Goal: Task Accomplishment & Management: Use online tool/utility

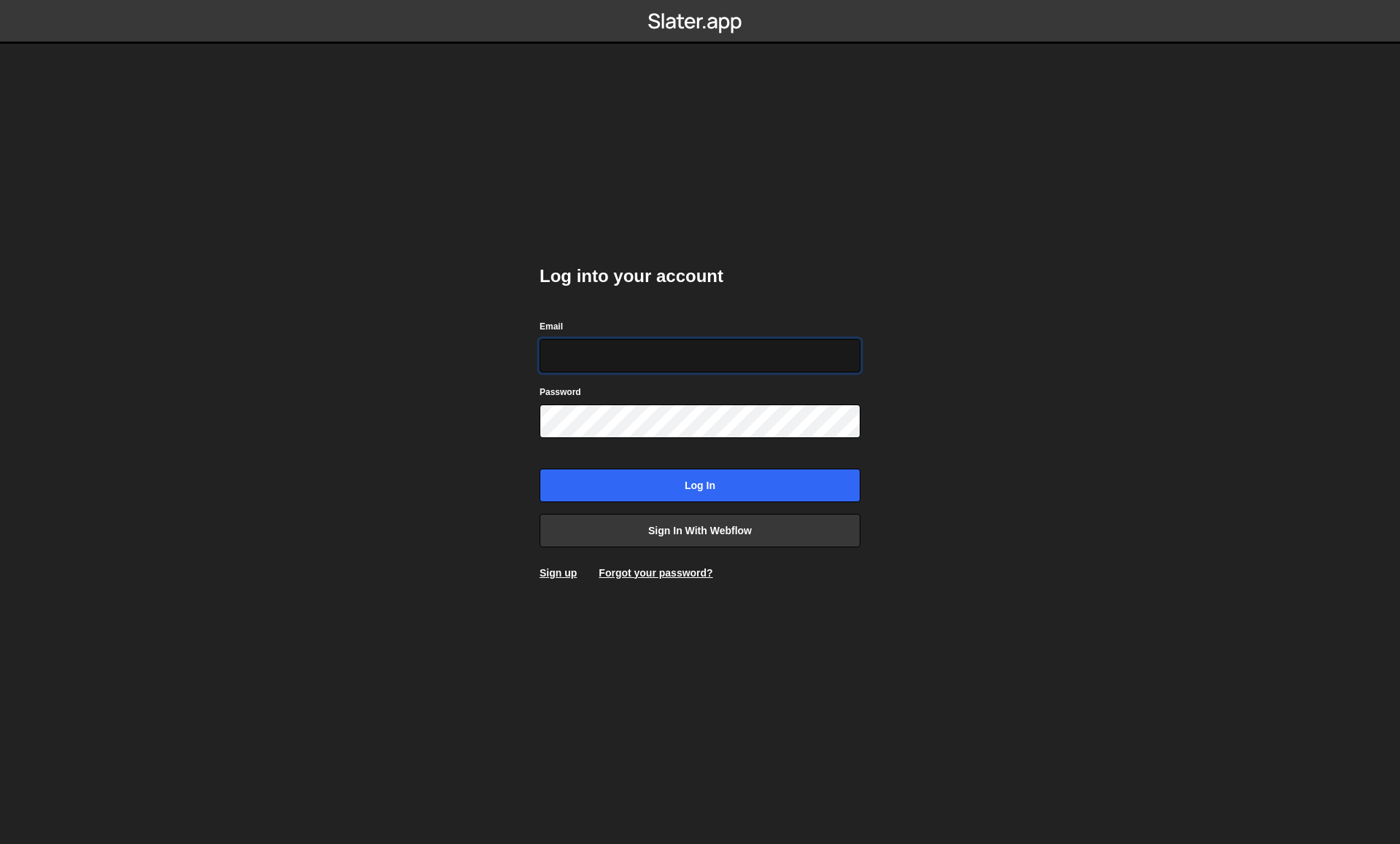
type input "nacho@apogeo.studio"
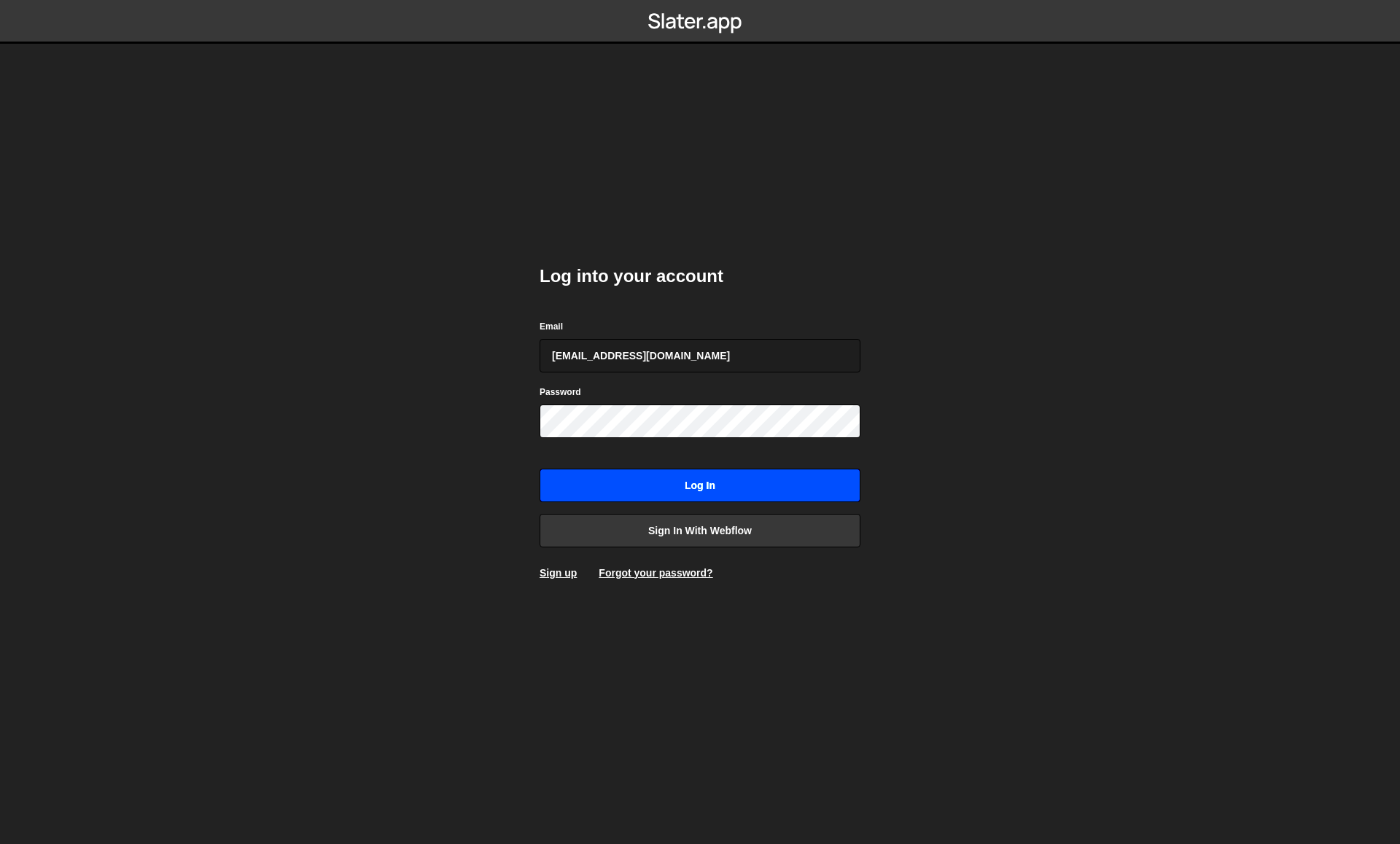
click at [672, 471] on input "Log in" at bounding box center [700, 486] width 321 height 34
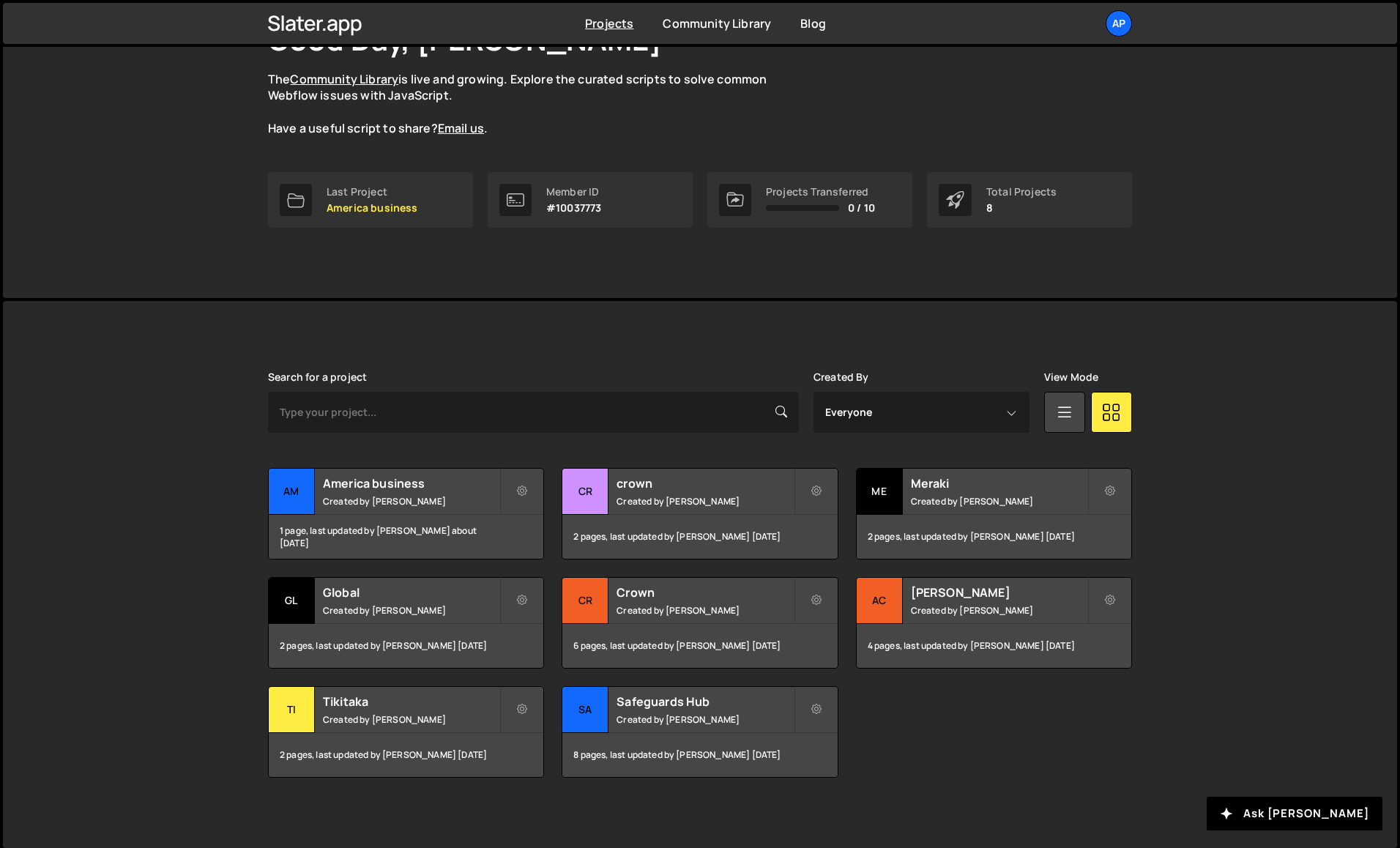
scroll to position [123, 0]
click at [466, 478] on h2 "America business" at bounding box center [411, 481] width 176 height 16
click at [520, 597] on icon at bounding box center [521, 599] width 10 height 15
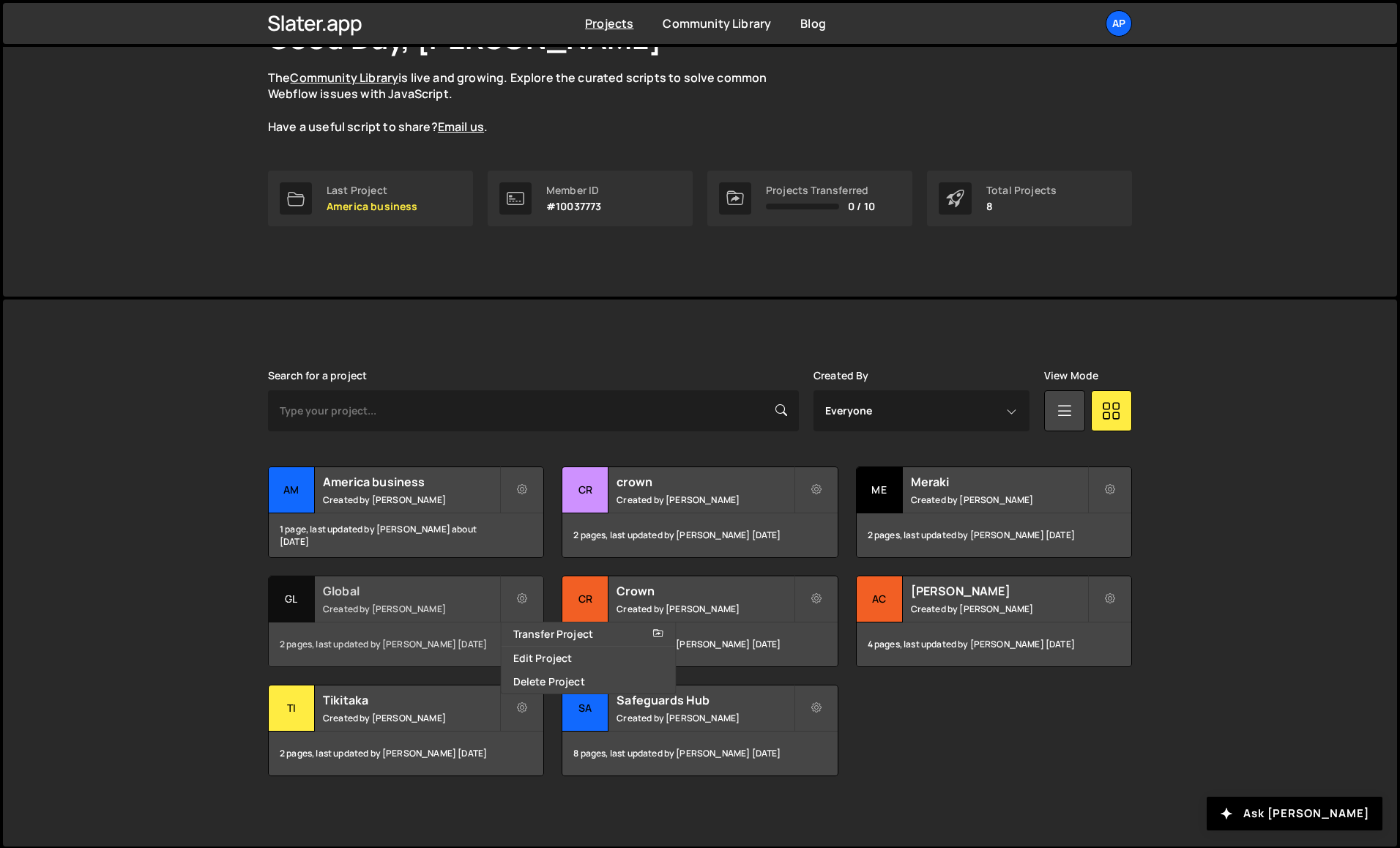
click at [427, 603] on small "Created by [PERSON_NAME]" at bounding box center [411, 609] width 176 height 12
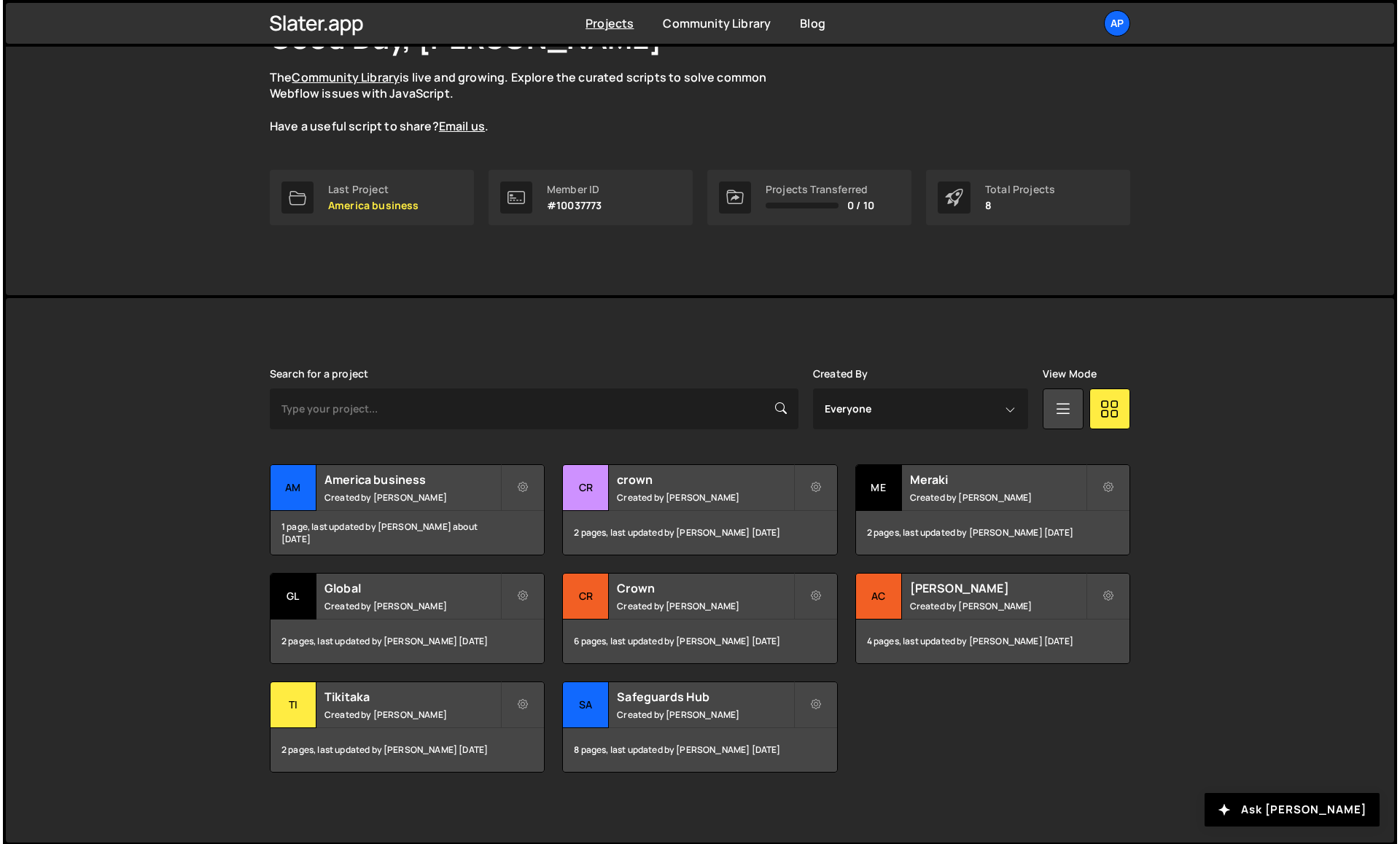
scroll to position [0, 0]
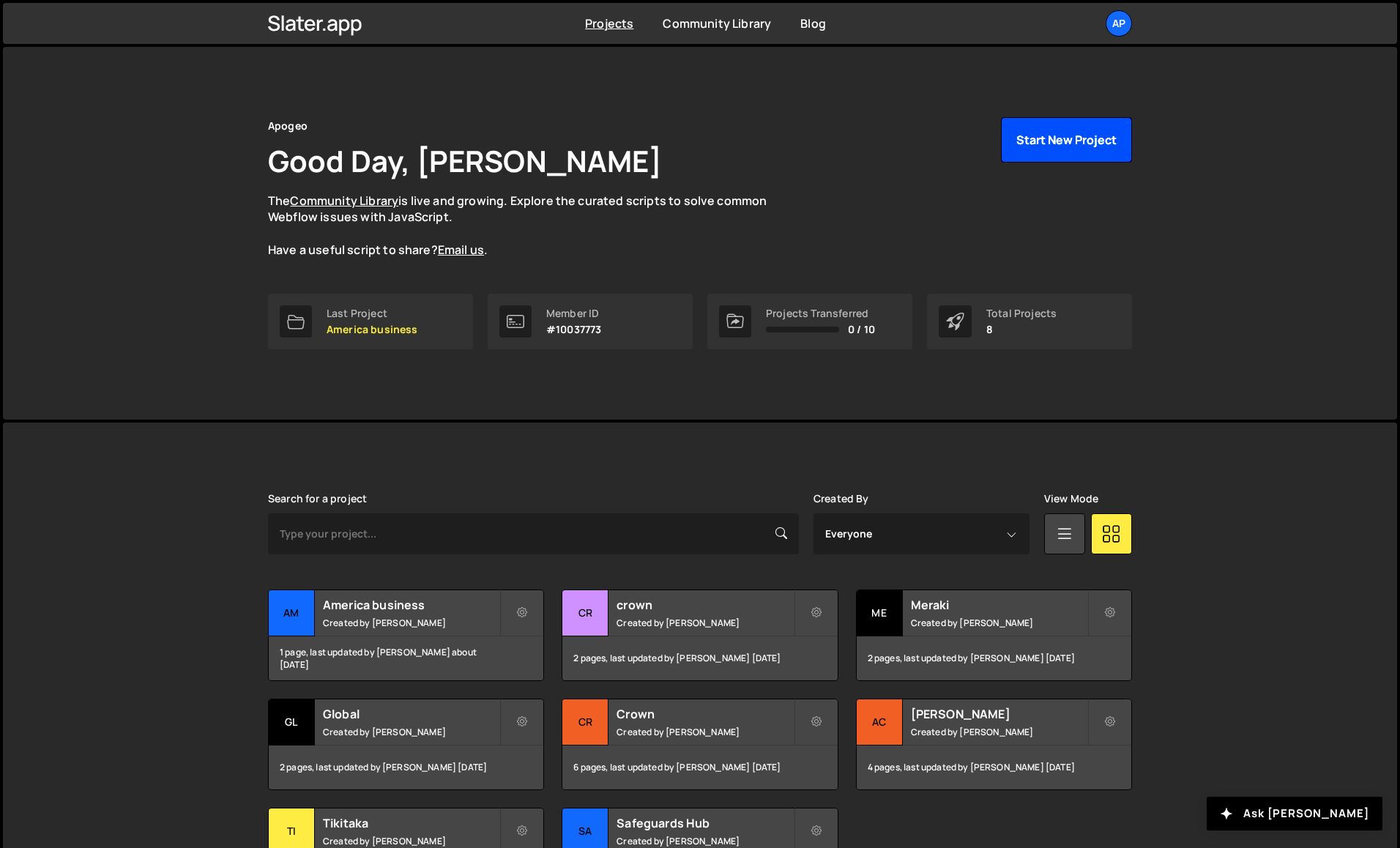
click at [1062, 142] on button "Start New Project" at bounding box center [1066, 139] width 131 height 46
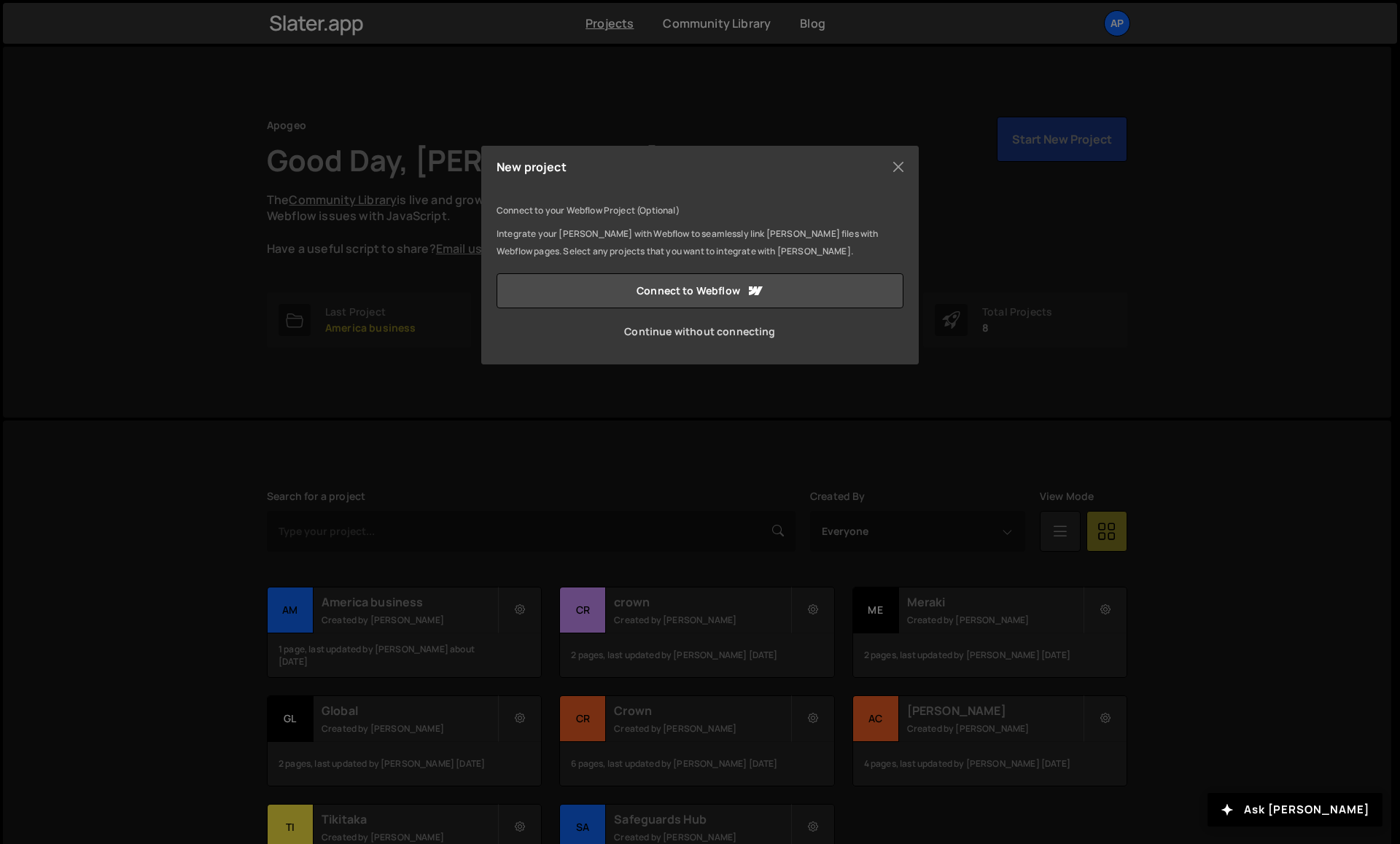
click at [722, 335] on link "Continue without connecting" at bounding box center [700, 331] width 407 height 35
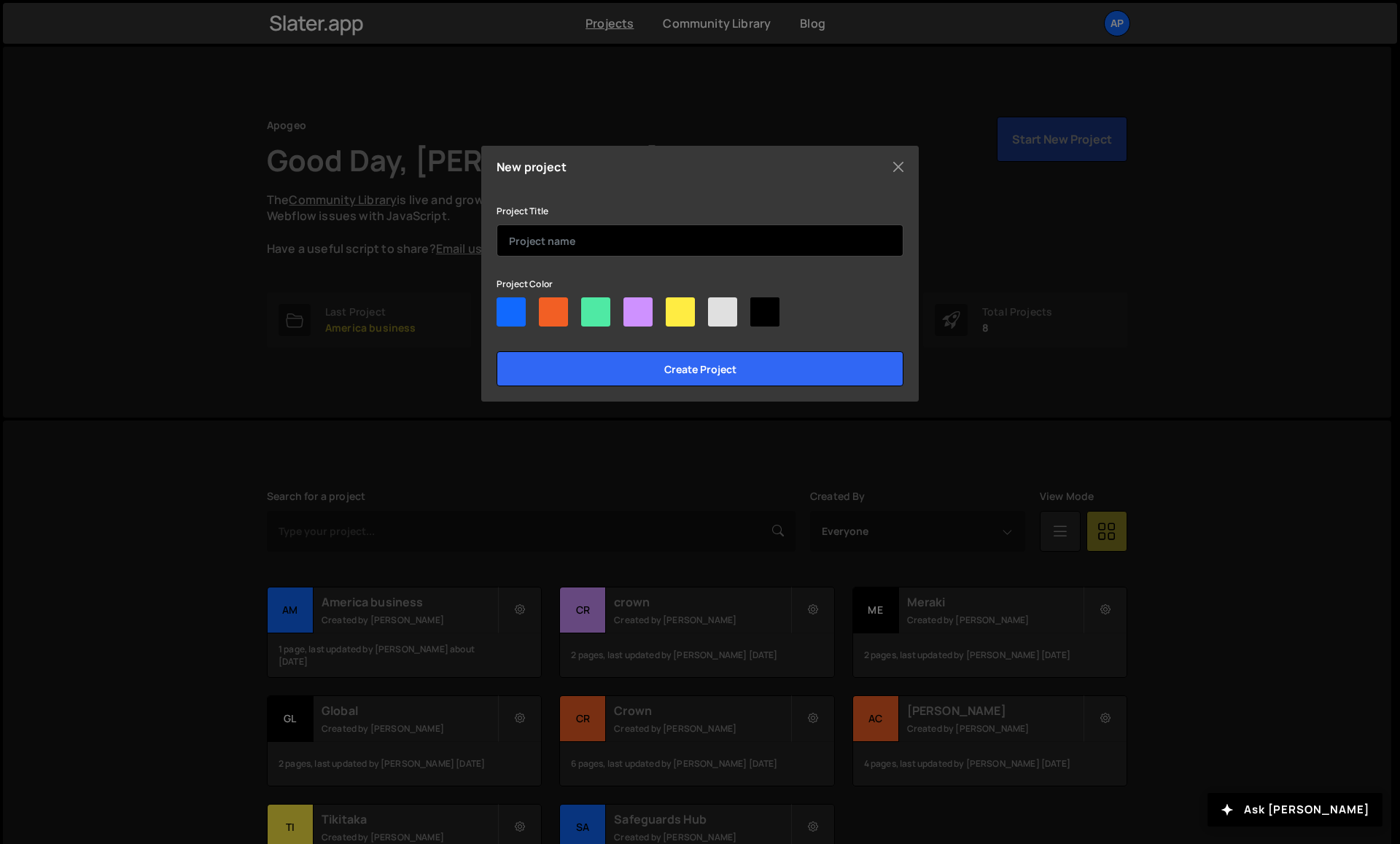
click at [700, 252] on input "text" at bounding box center [700, 240] width 407 height 32
type input "Apogeo"
click at [515, 308] on div at bounding box center [512, 312] width 29 height 29
click at [506, 306] on input"] "radio" at bounding box center [502, 302] width 9 height 9
radio input"] "true"
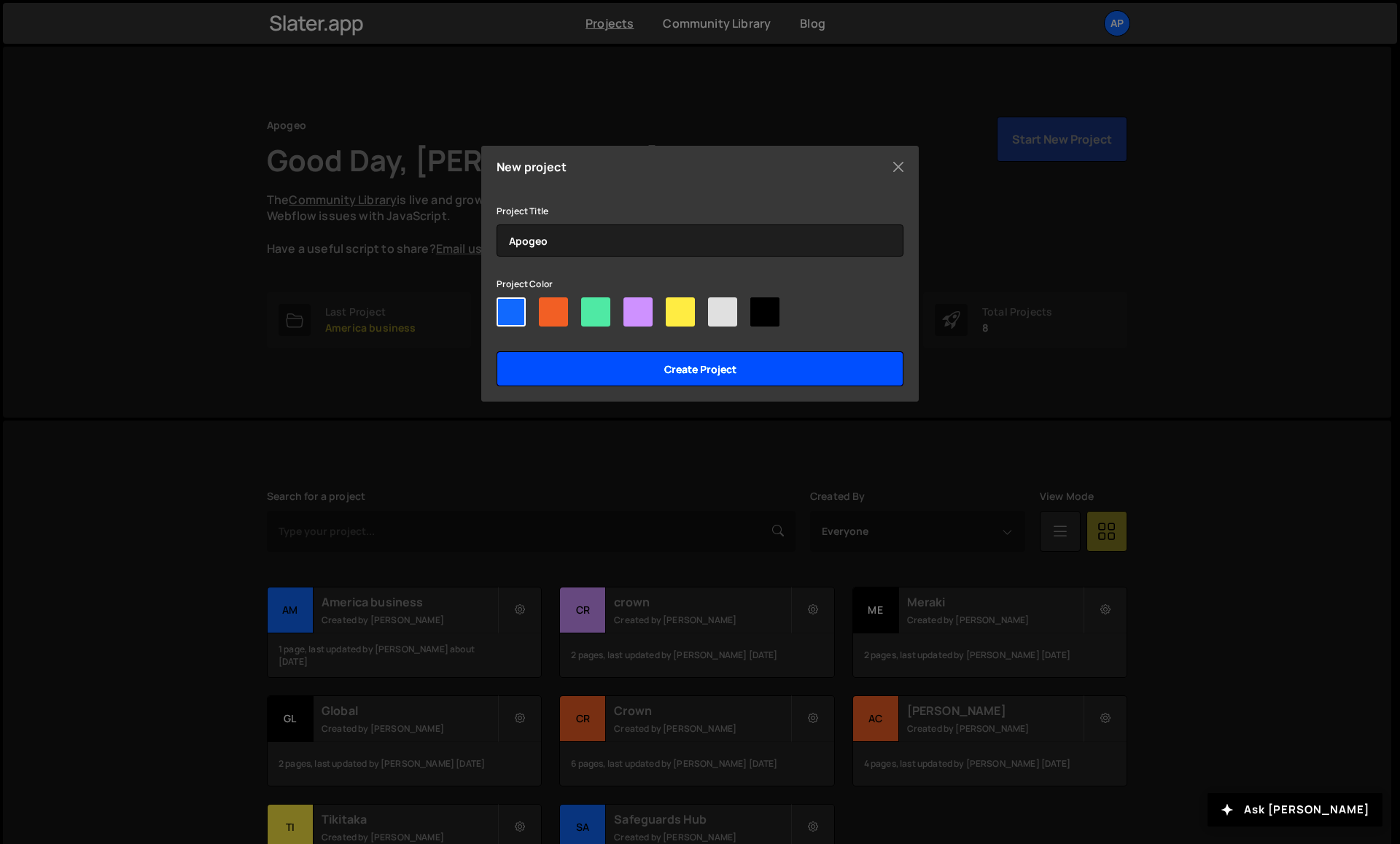
click at [596, 364] on input "Create project" at bounding box center [700, 368] width 407 height 35
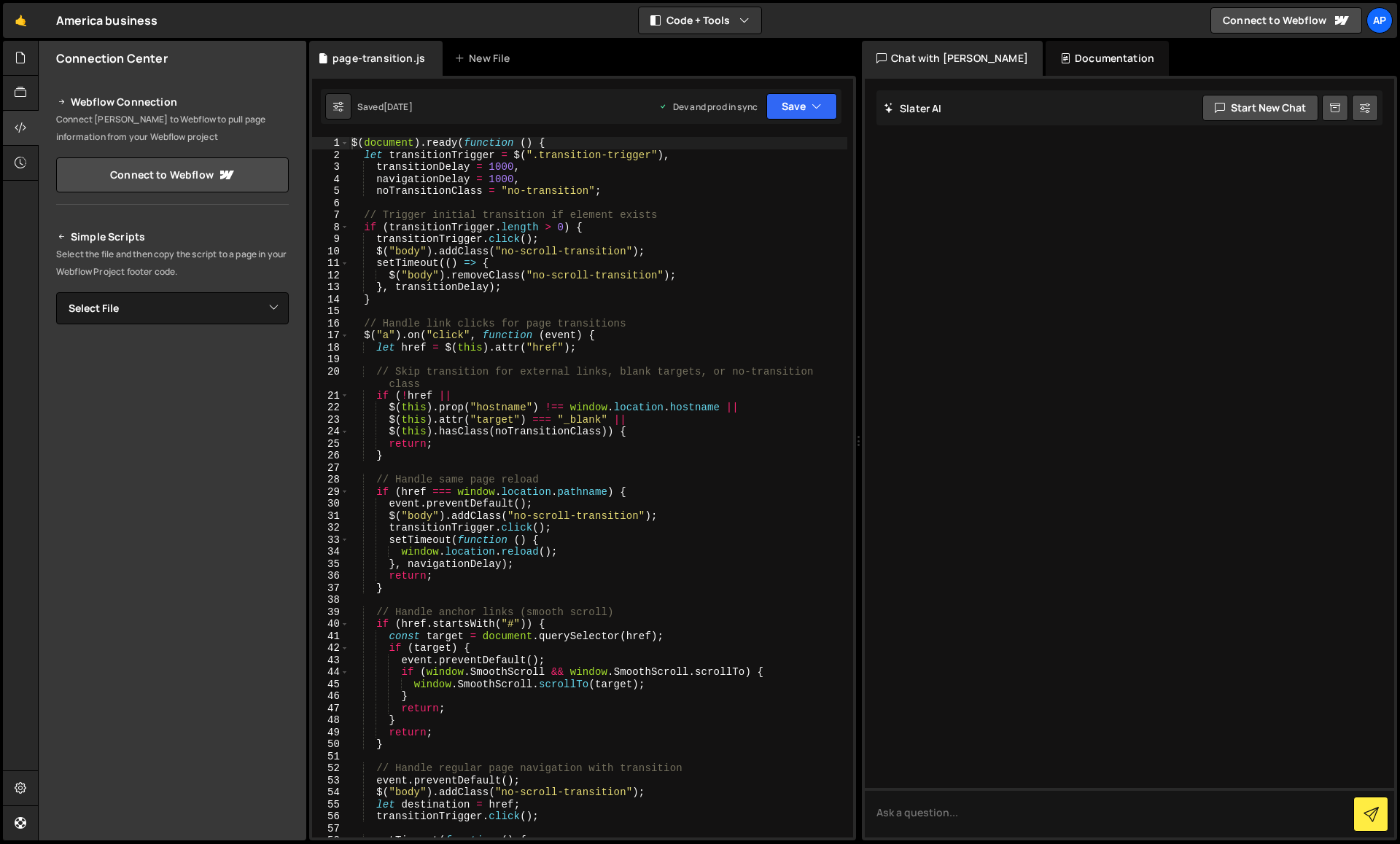
click at [500, 220] on div "$ ( document ) . ready ( function ( ) { let transitionTrigger = $ ( ".transitio…" at bounding box center [597, 499] width 499 height 725
type textarea "});"
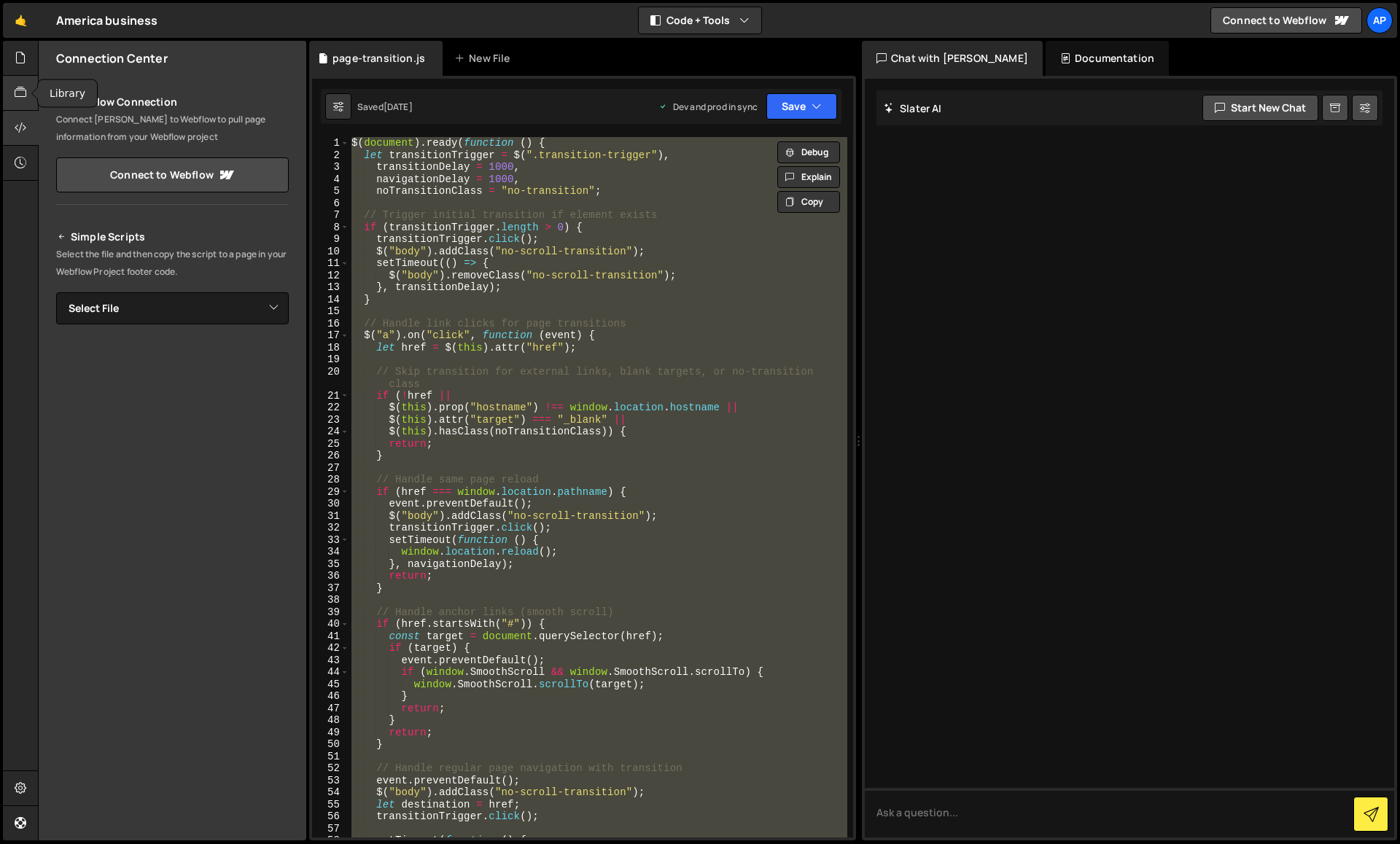
click at [20, 89] on icon at bounding box center [20, 92] width 12 height 16
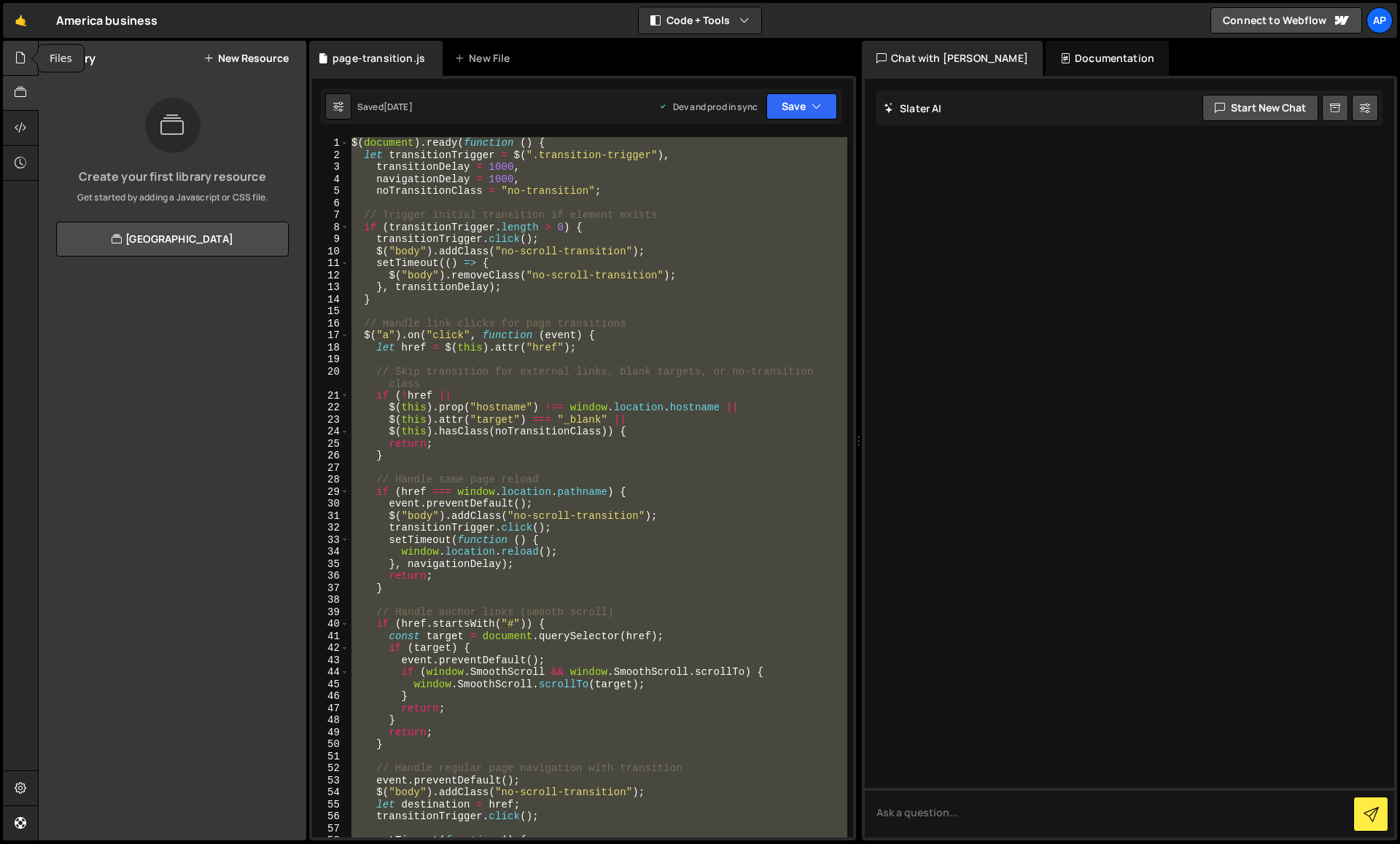
click at [21, 70] on div at bounding box center [21, 58] width 35 height 35
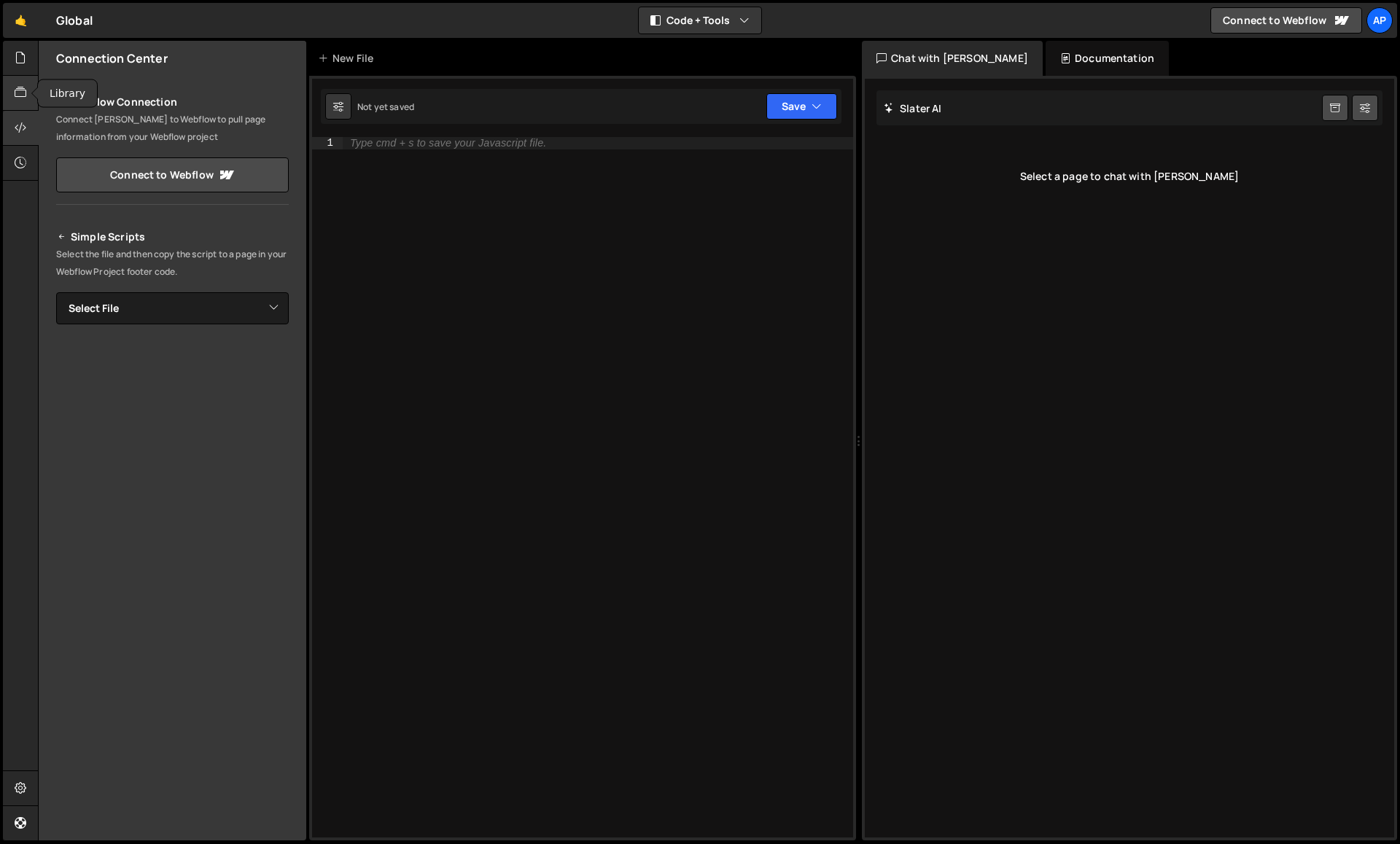
click at [29, 94] on div at bounding box center [21, 92] width 35 height 35
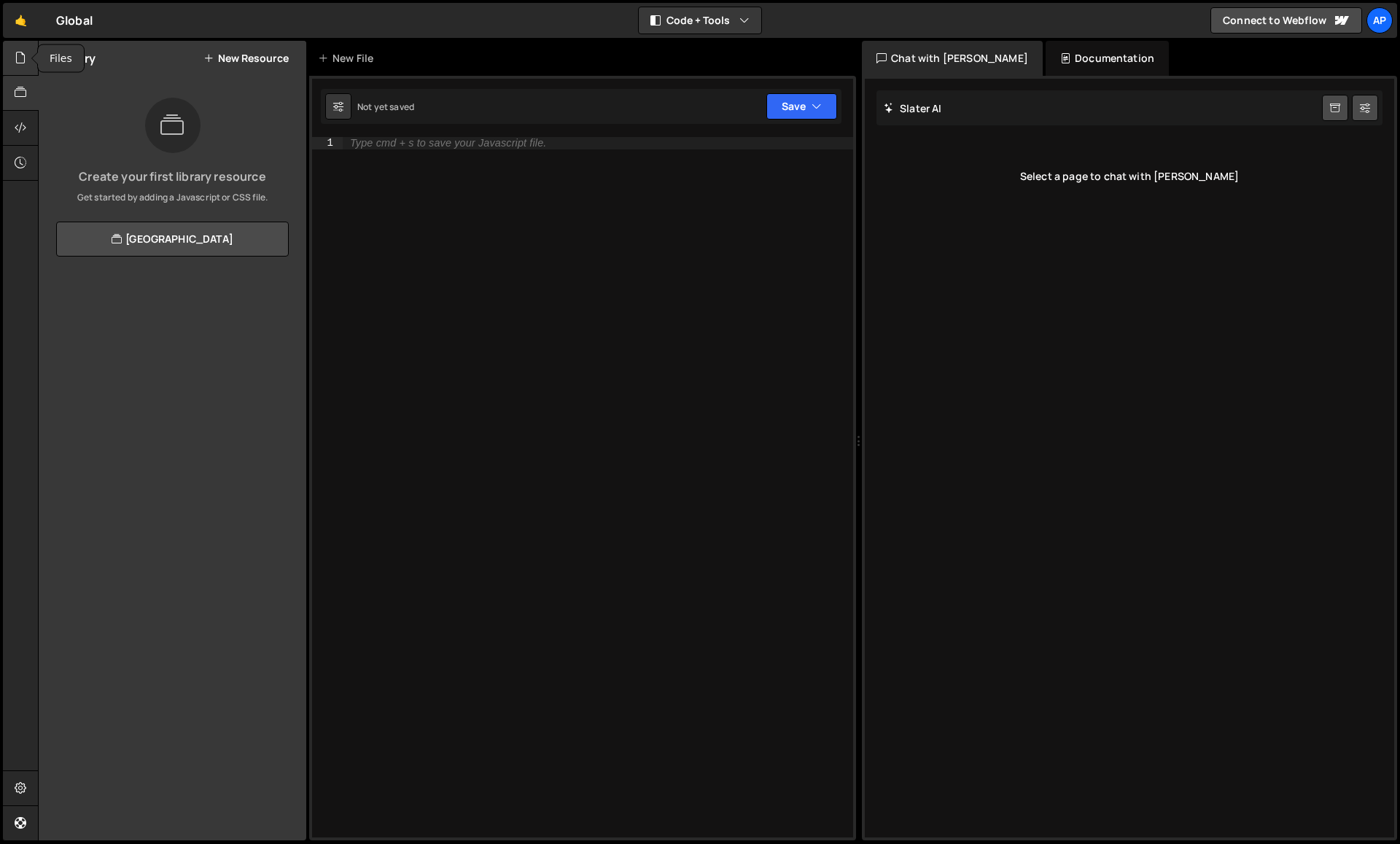
click at [28, 62] on div at bounding box center [21, 58] width 35 height 35
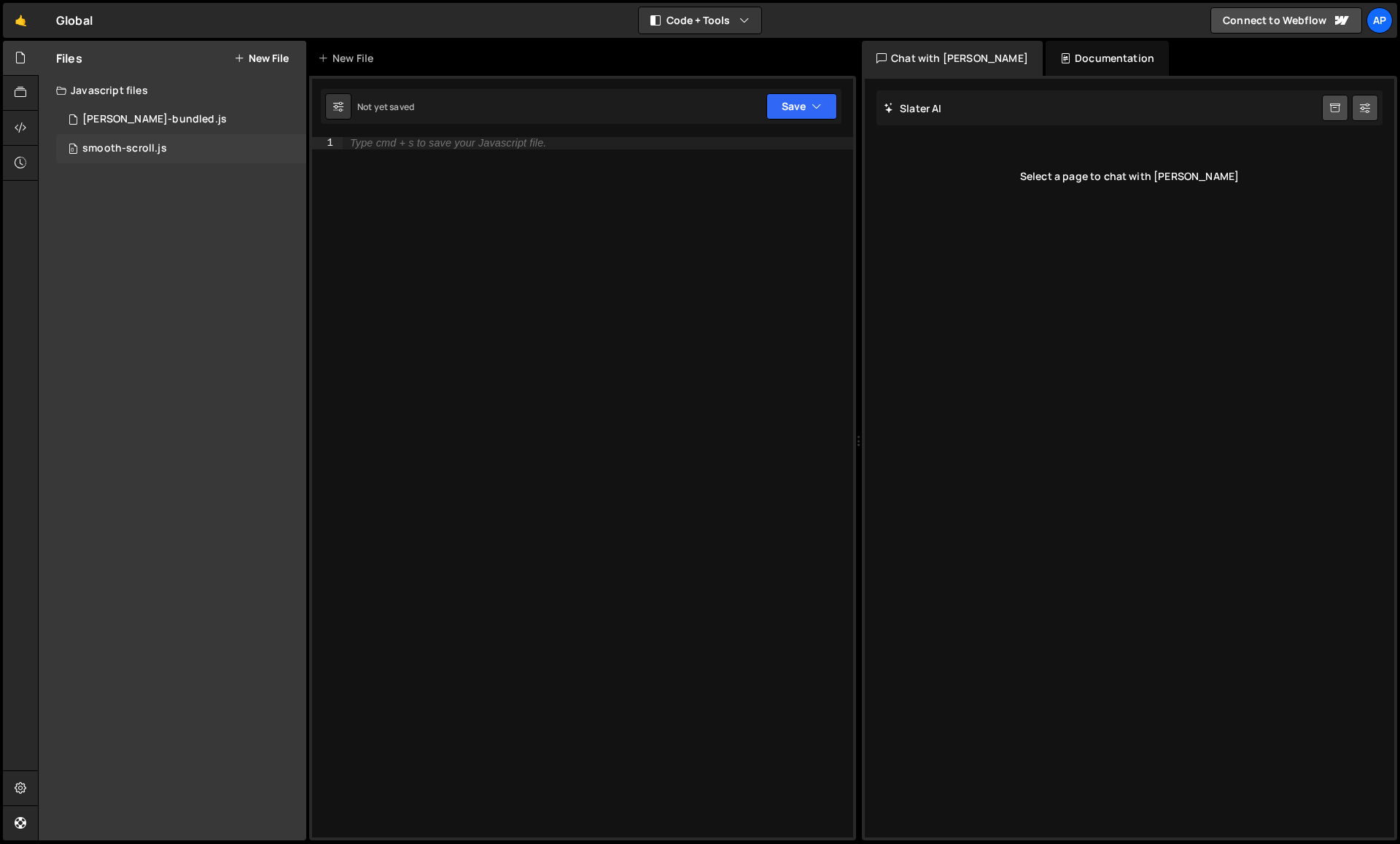
click at [156, 145] on div "smooth-scroll.js" at bounding box center [125, 149] width 85 height 13
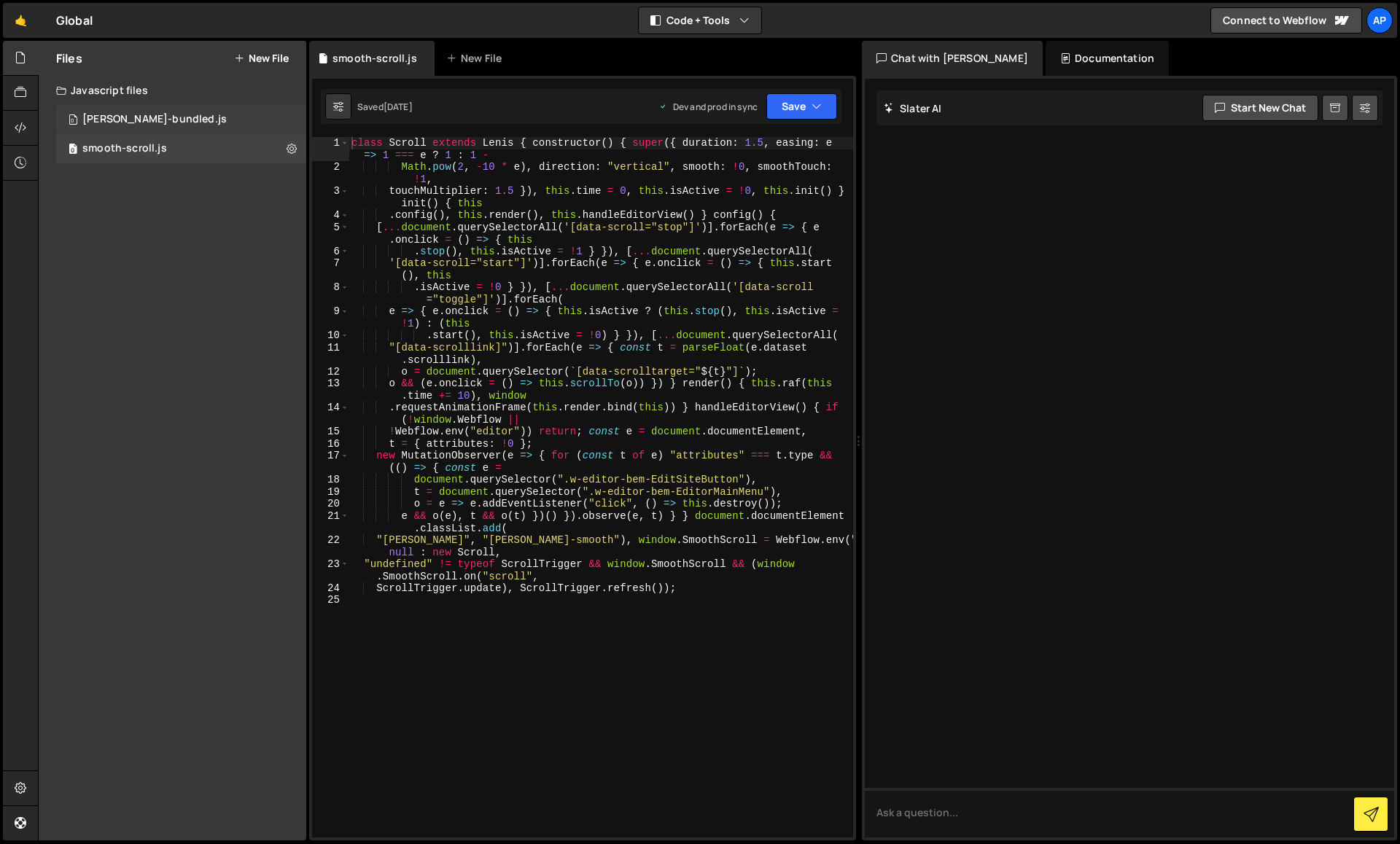
click at [128, 118] on div "lenis-bundled.js" at bounding box center [154, 119] width 144 height 13
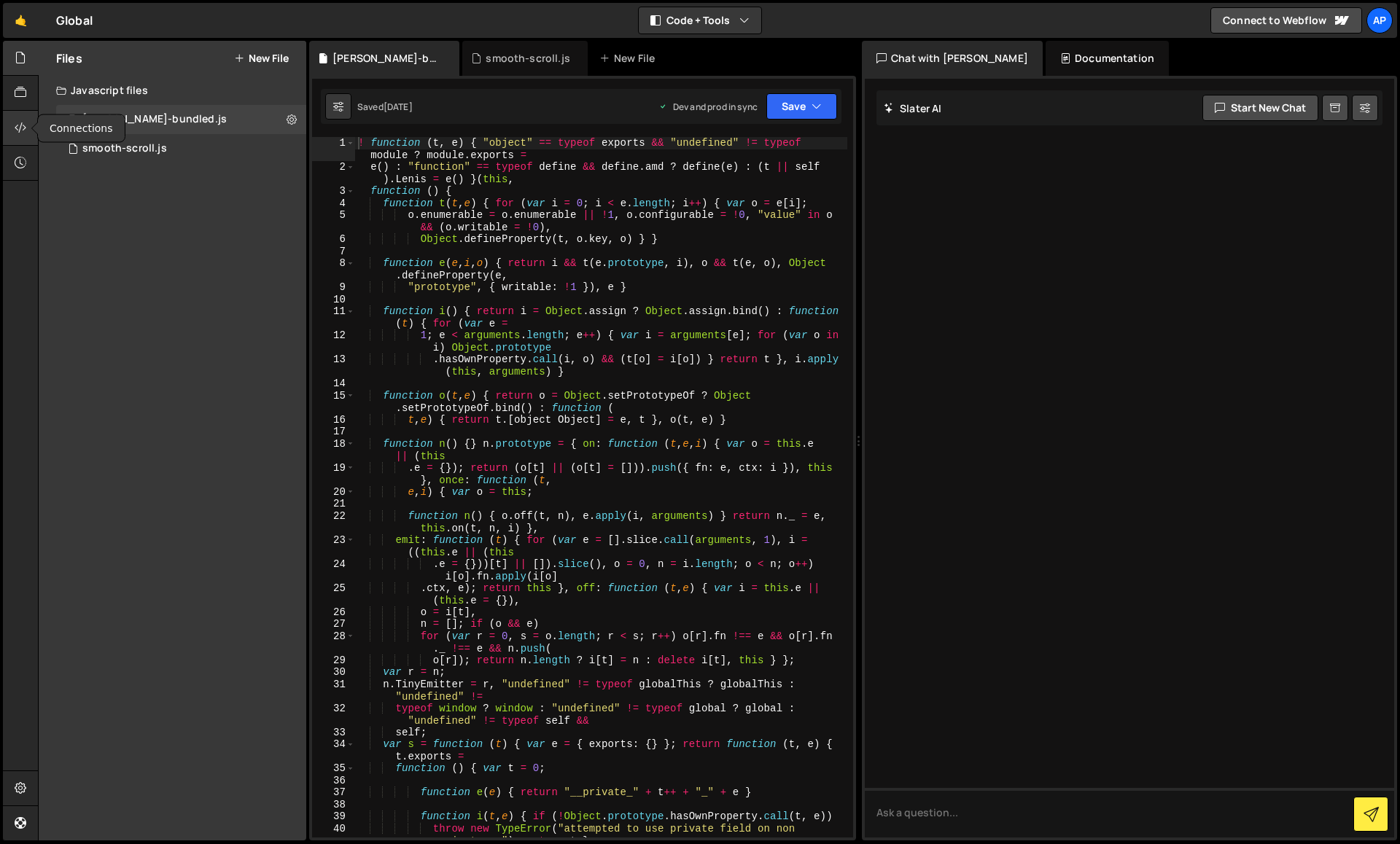
click at [20, 127] on icon at bounding box center [20, 127] width 12 height 16
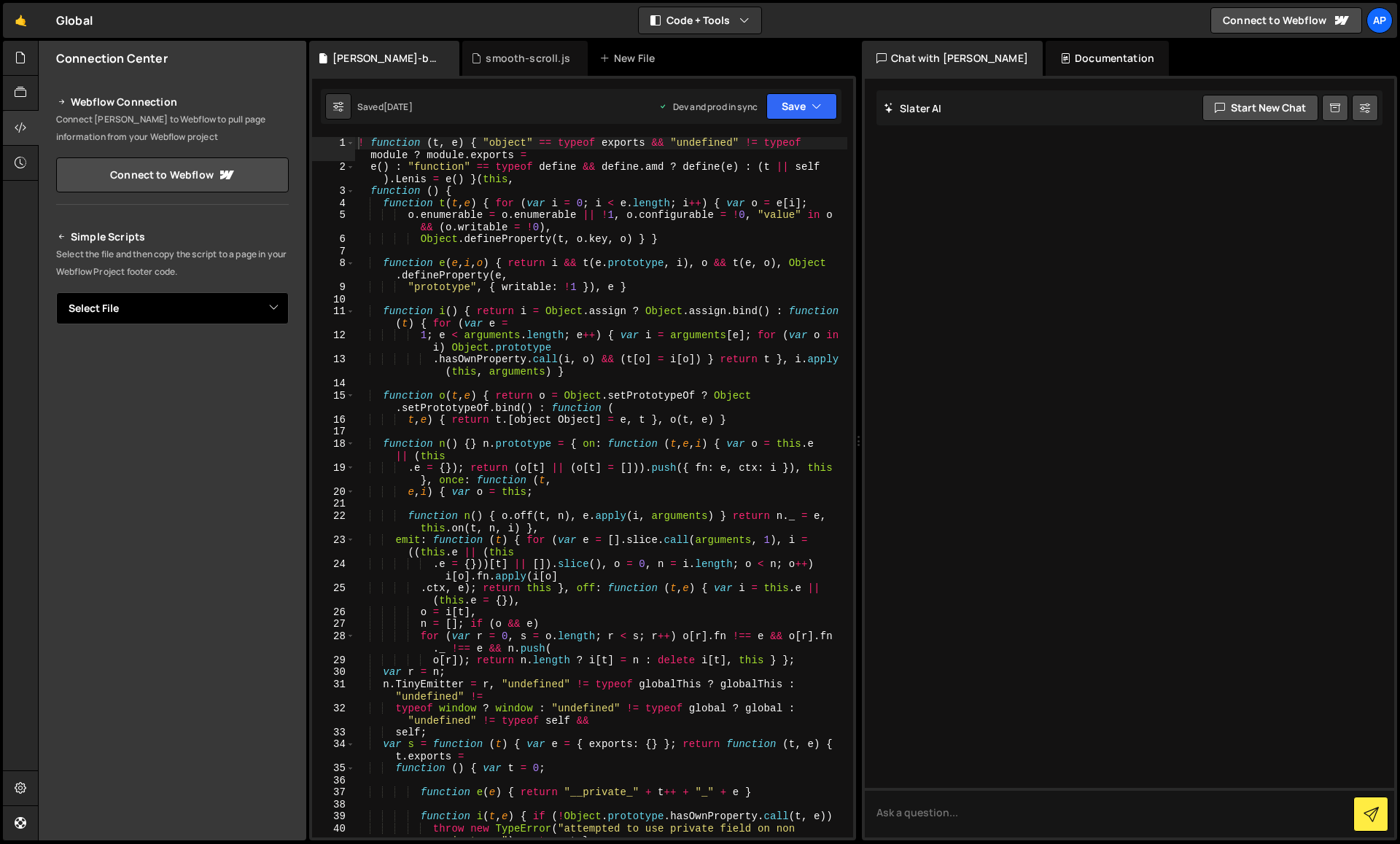
click at [267, 303] on select "Select File lenis-bundled.js smooth-scroll.js" at bounding box center [173, 309] width 233 height 32
click at [56, 293] on select "Select File lenis-bundled.js smooth-scroll.js" at bounding box center [173, 309] width 233 height 32
click at [282, 365] on button "Button group with nested dropdown" at bounding box center [278, 358] width 20 height 31
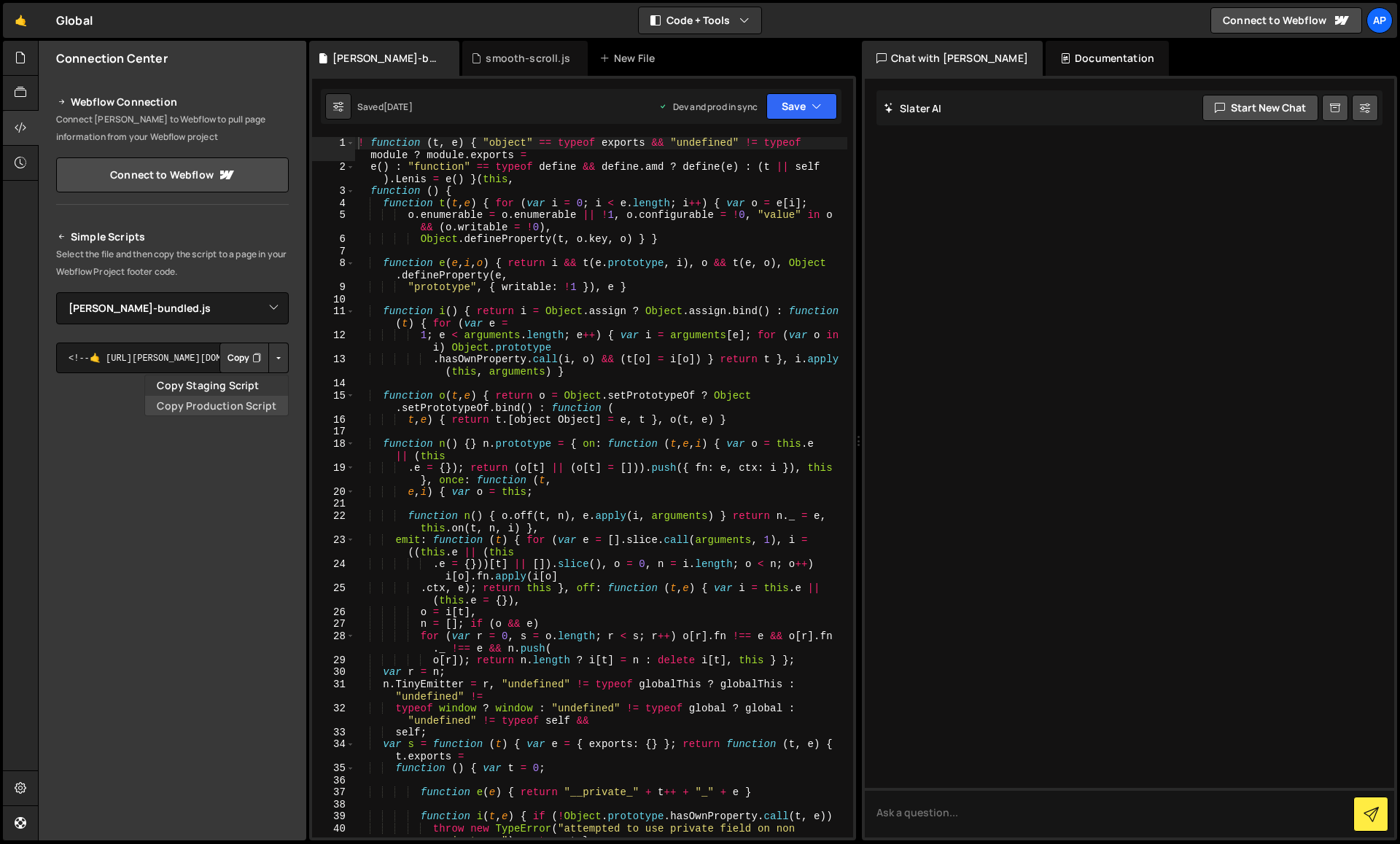
click at [264, 399] on link "Copy Production Script" at bounding box center [216, 406] width 143 height 20
click at [485, 53] on div "smooth-scroll.js" at bounding box center [528, 58] width 85 height 15
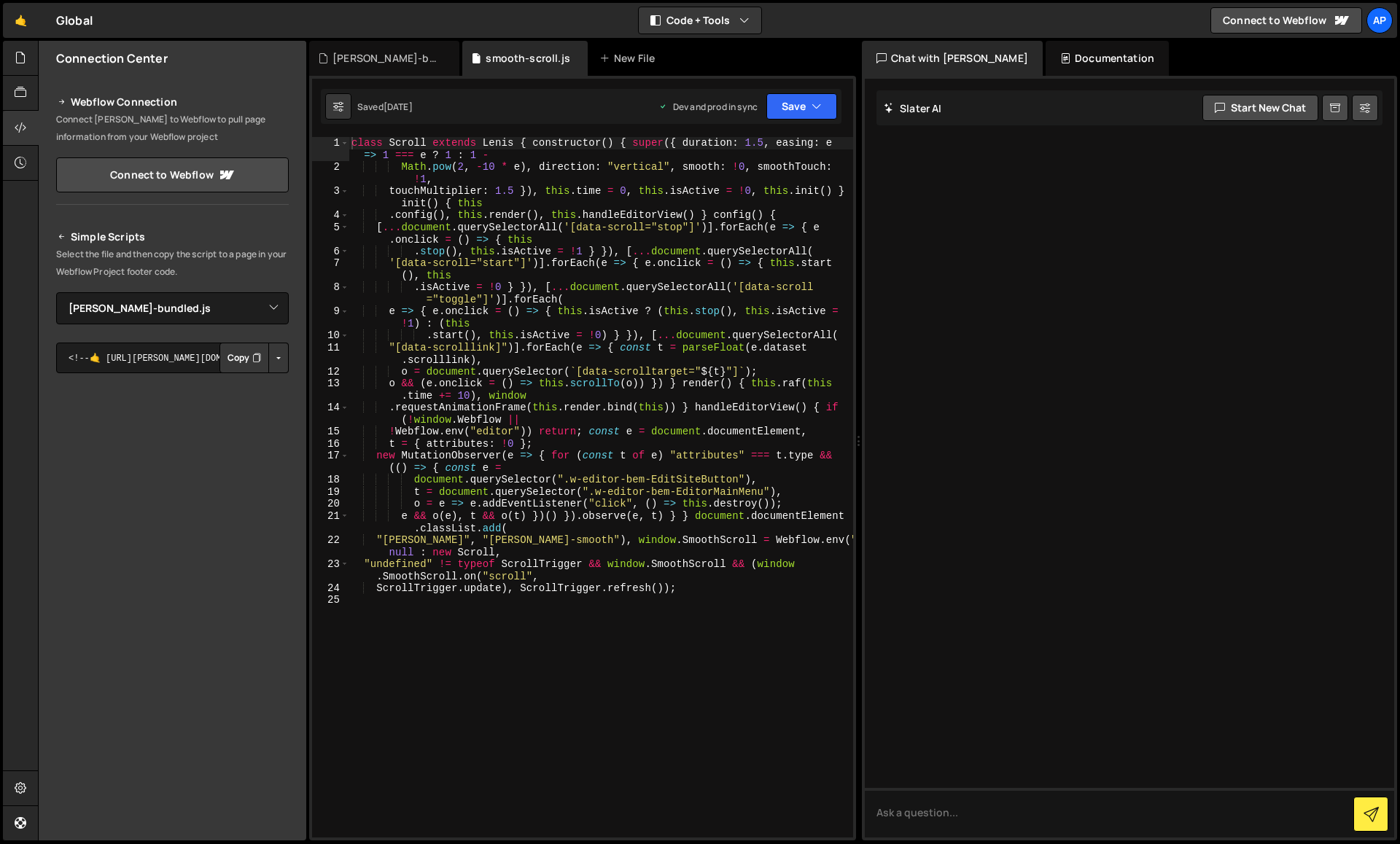
click at [247, 357] on button "Copy" at bounding box center [244, 358] width 49 height 31
click at [273, 310] on select "Select File lenis-bundled.js smooth-scroll.js" at bounding box center [173, 309] width 233 height 32
select select "38431"
click at [56, 293] on select "Select File lenis-bundled.js smooth-scroll.js" at bounding box center [173, 309] width 233 height 32
click at [278, 355] on button "Button group with nested dropdown" at bounding box center [278, 358] width 20 height 31
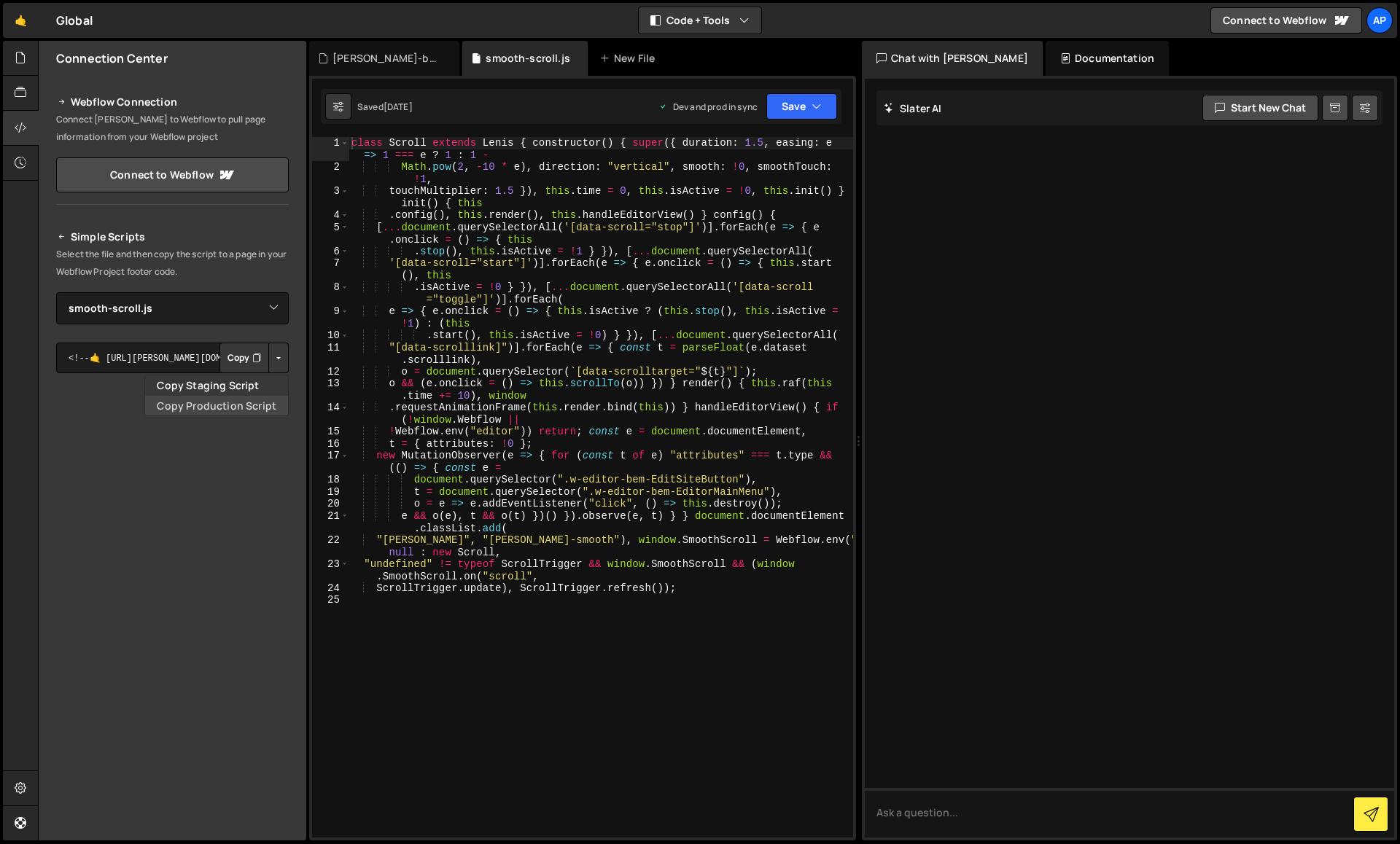
click at [250, 404] on link "Copy Production Script" at bounding box center [216, 406] width 143 height 20
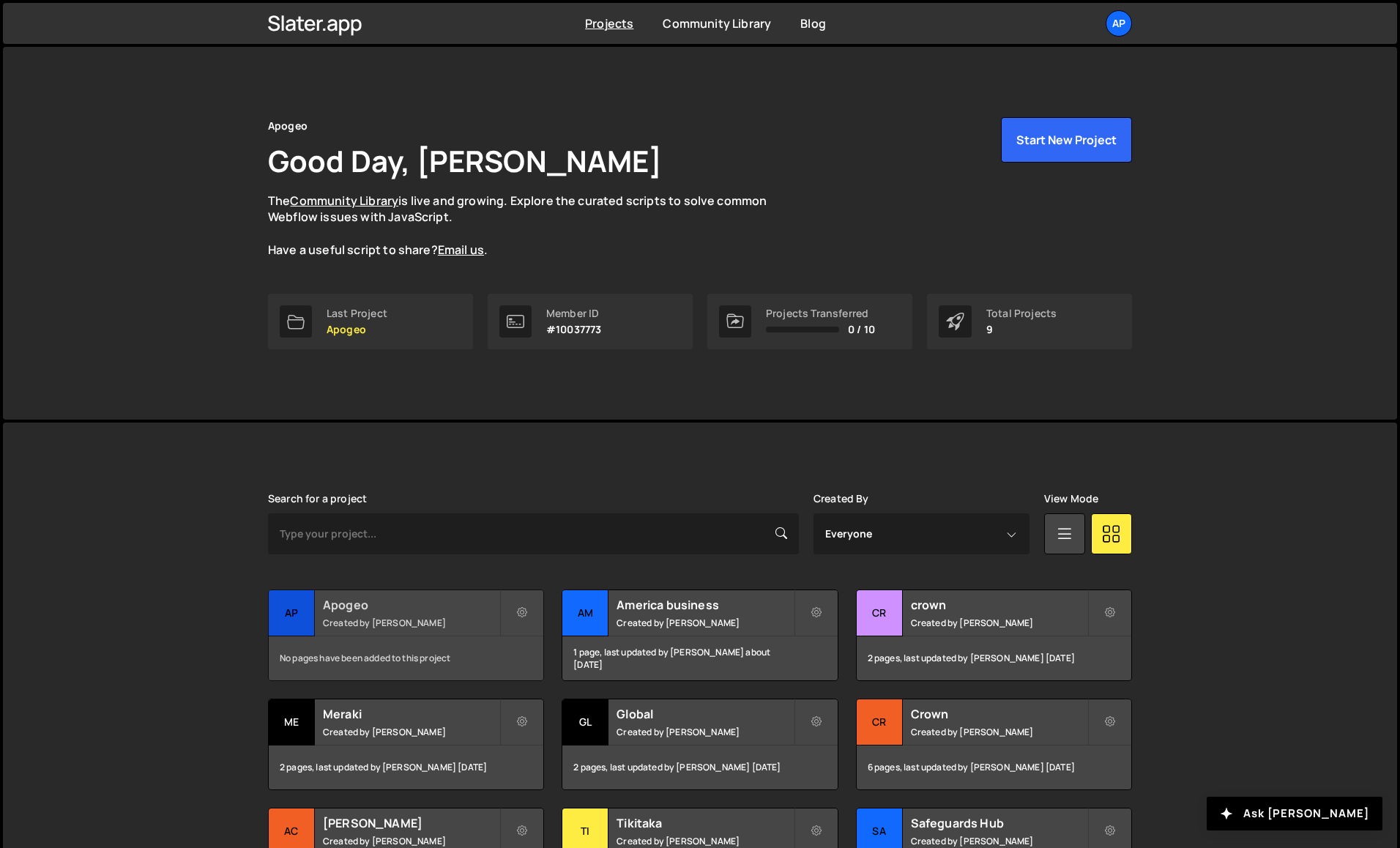
click at [432, 614] on div "Apogeo Created by [PERSON_NAME]" at bounding box center [405, 613] width 275 height 46
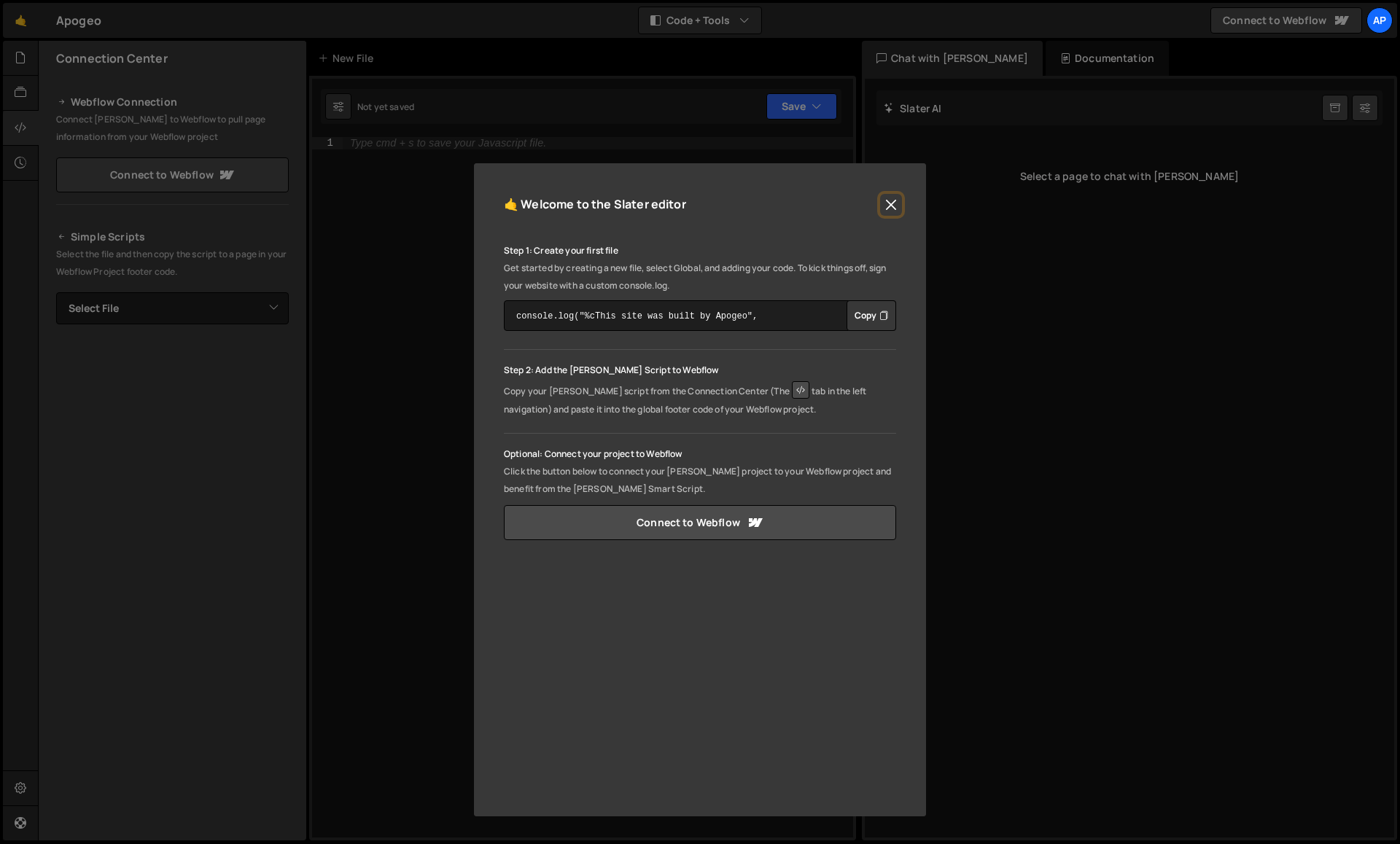
click at [894, 196] on button "Close" at bounding box center [891, 205] width 22 height 22
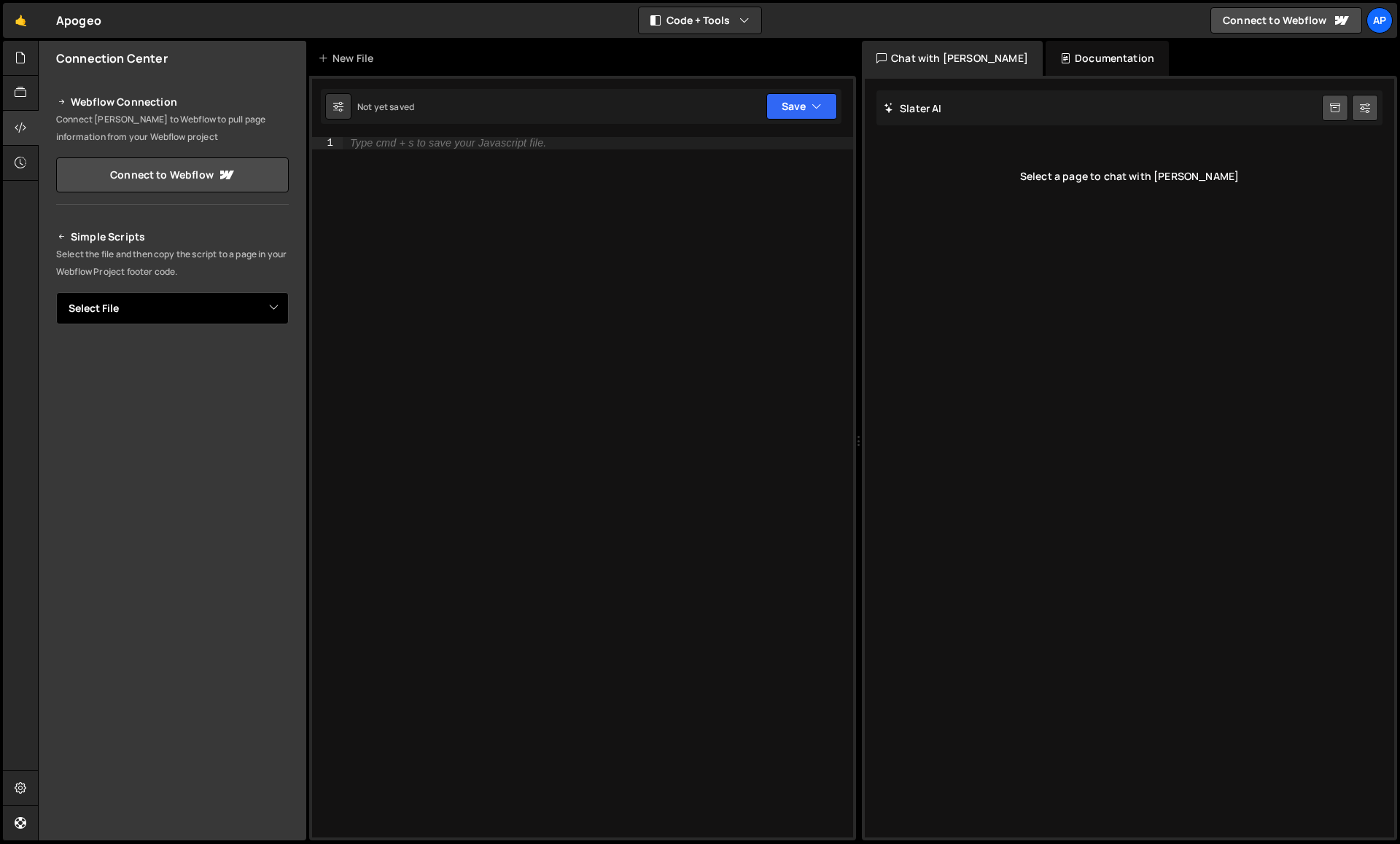
click at [233, 306] on select "Select File" at bounding box center [173, 309] width 233 height 32
click at [328, 55] on div "New File" at bounding box center [348, 58] width 61 height 15
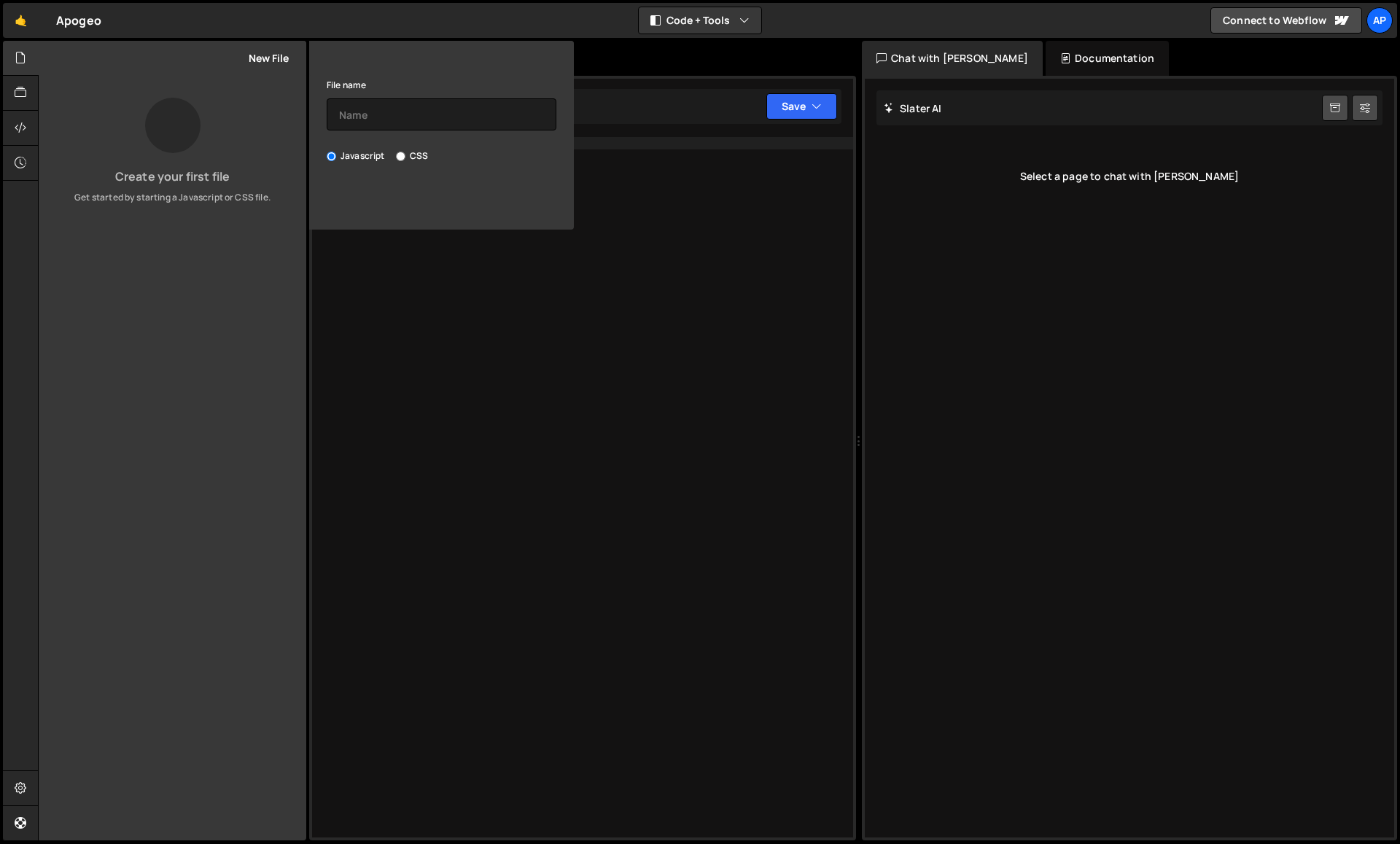
click at [418, 199] on button "Save File" at bounding box center [441, 197] width 230 height 31
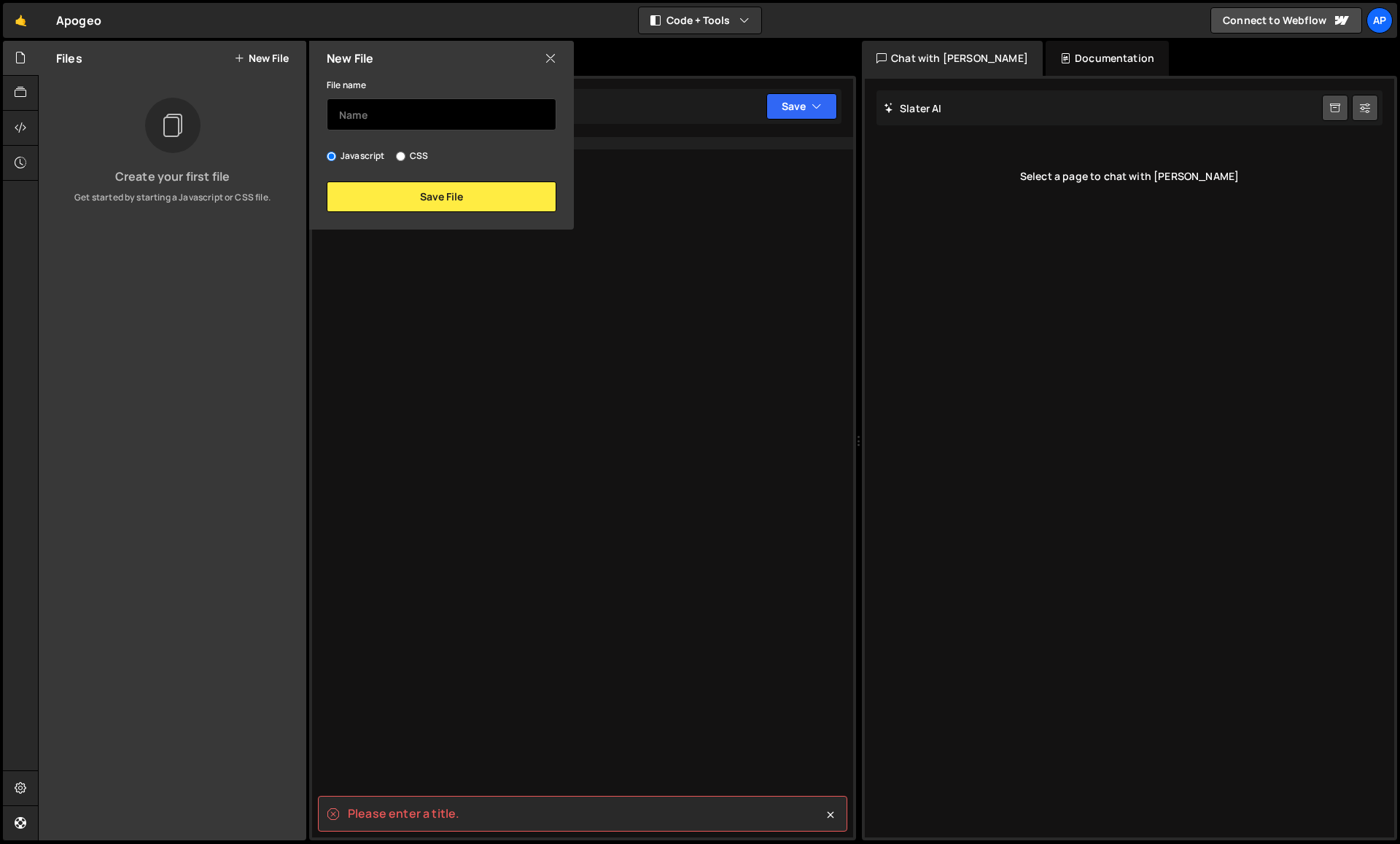
click at [459, 109] on input "text" at bounding box center [441, 115] width 230 height 32
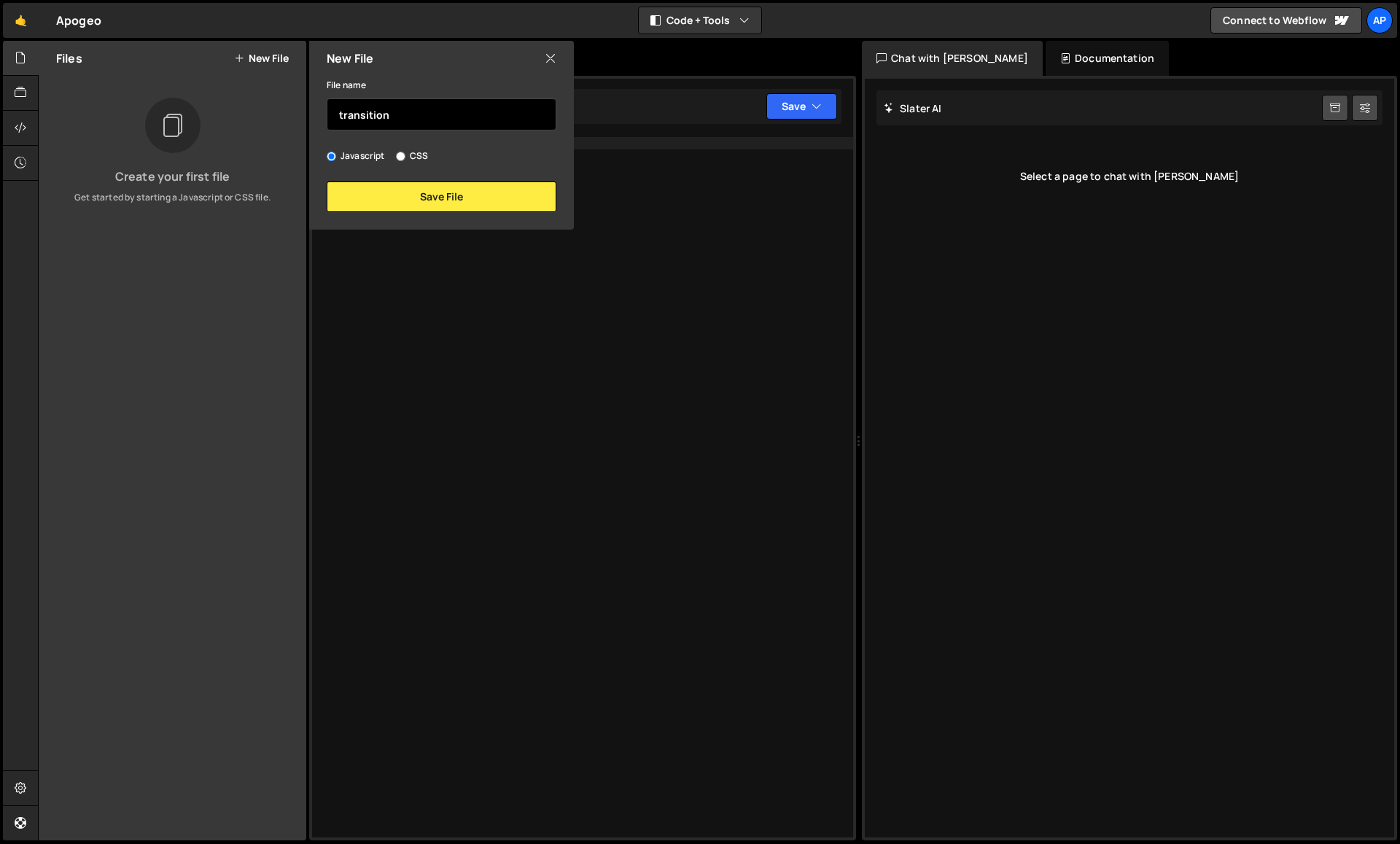
type input "transition"
click at [448, 198] on button "Save File" at bounding box center [441, 197] width 230 height 31
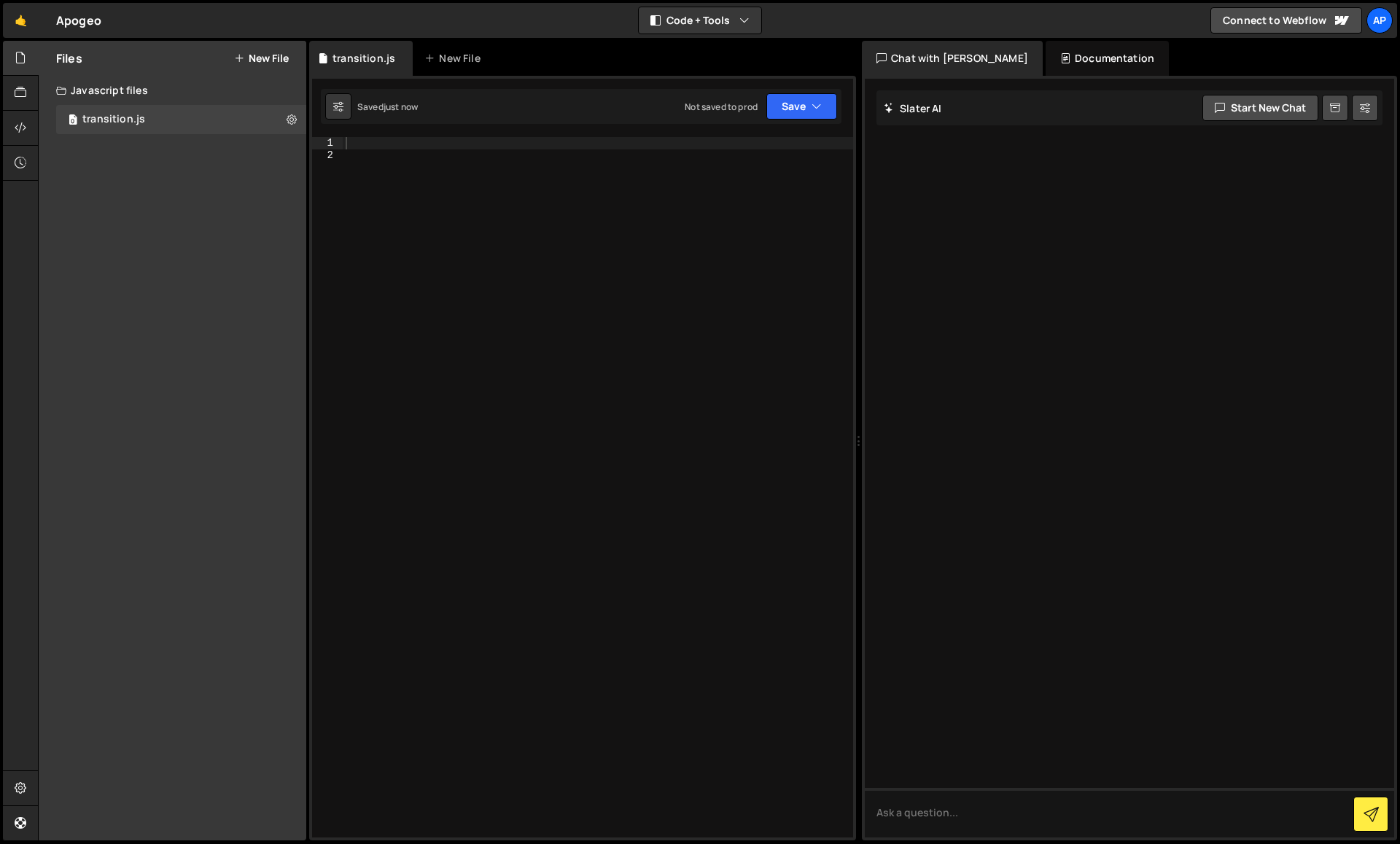
click at [415, 149] on div at bounding box center [598, 499] width 510 height 725
click at [403, 139] on div at bounding box center [598, 499] width 510 height 725
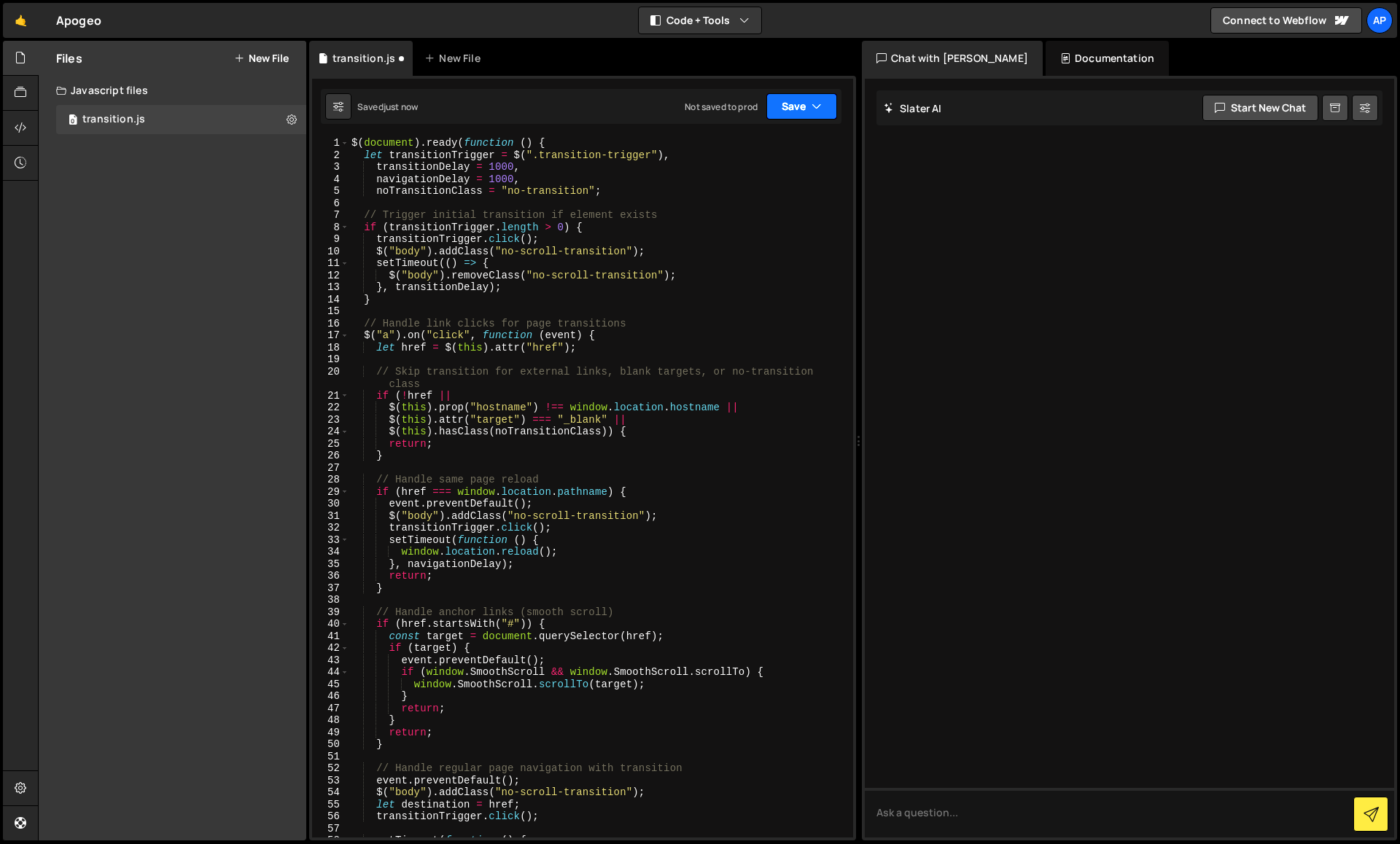
click at [801, 109] on button "Save" at bounding box center [802, 106] width 71 height 26
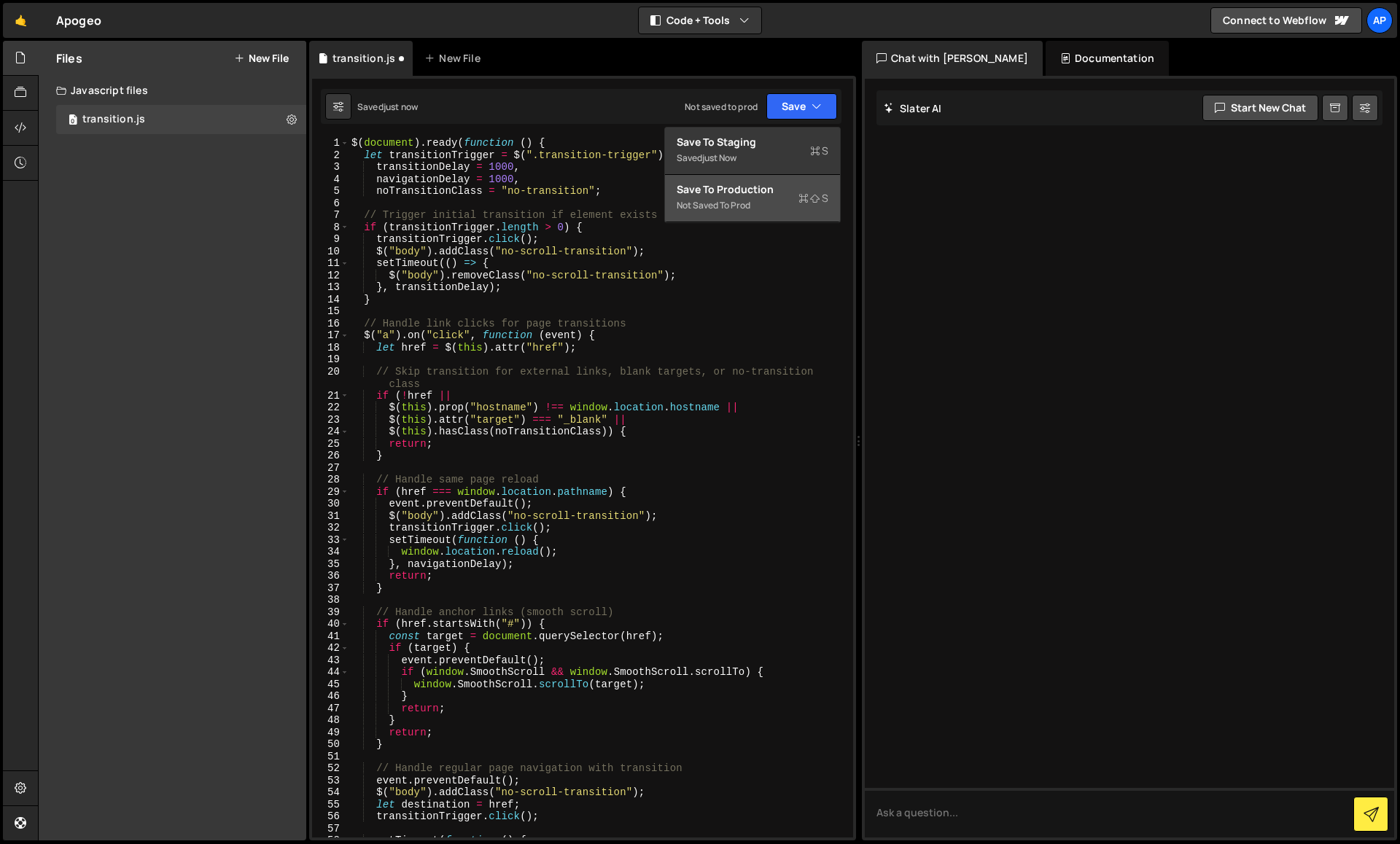
click at [754, 182] on button "Save to Production S Not saved to prod" at bounding box center [752, 199] width 175 height 48
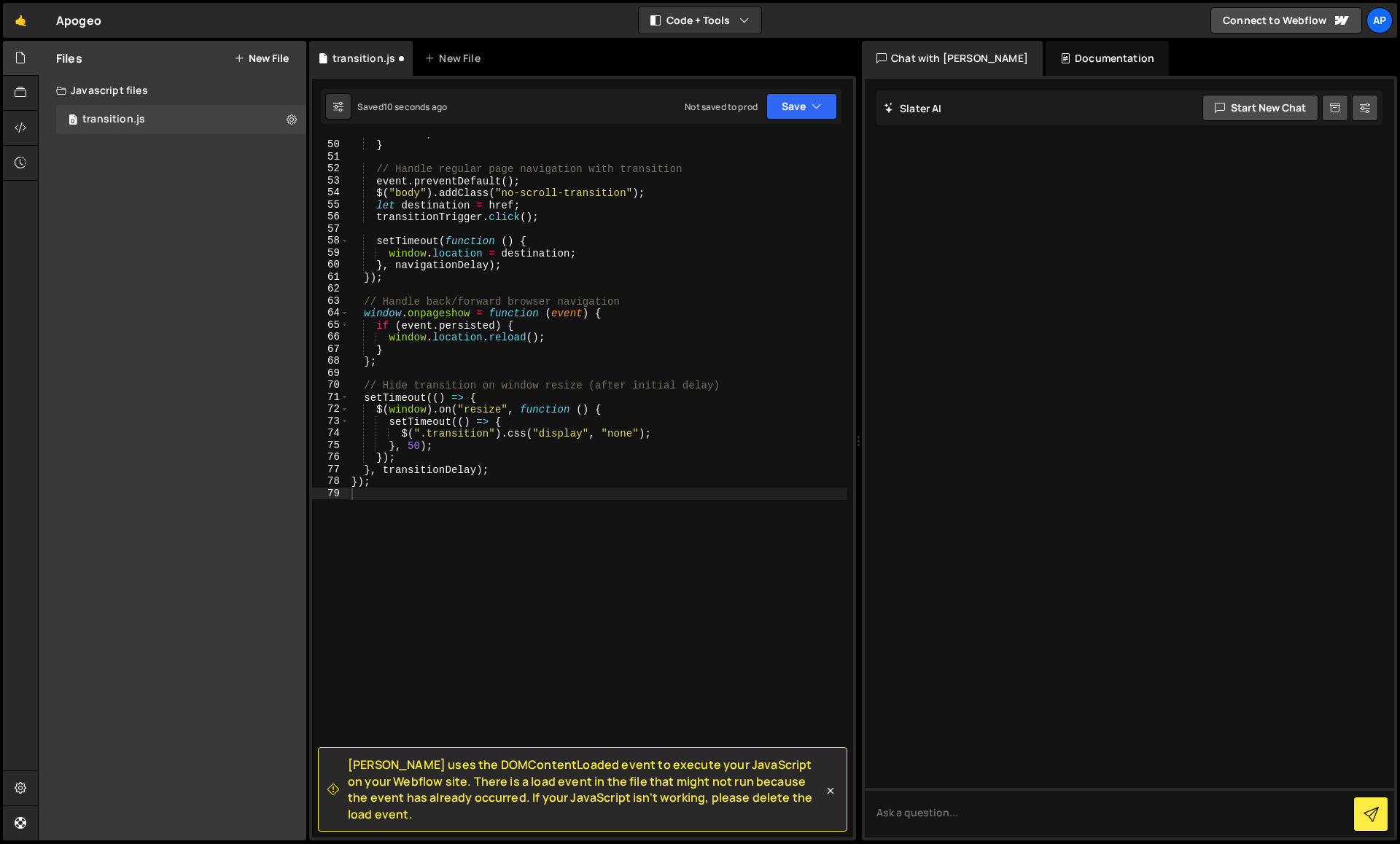
scroll to position [600, 0]
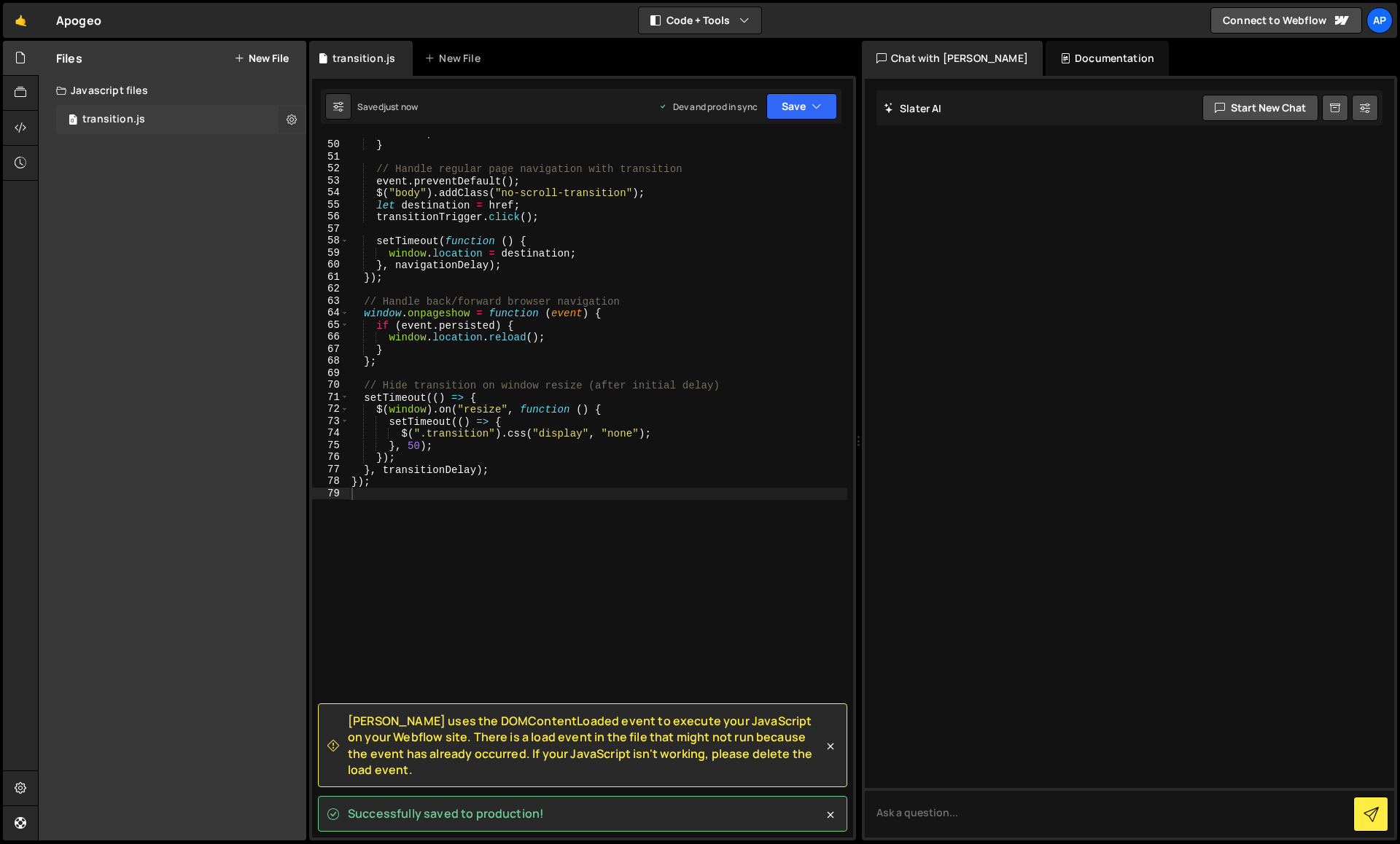
click at [295, 116] on icon at bounding box center [291, 119] width 10 height 14
click at [230, 144] on div "Files New File Create your first file Get started by starting a Javascript or C…" at bounding box center [172, 440] width 267 height 799
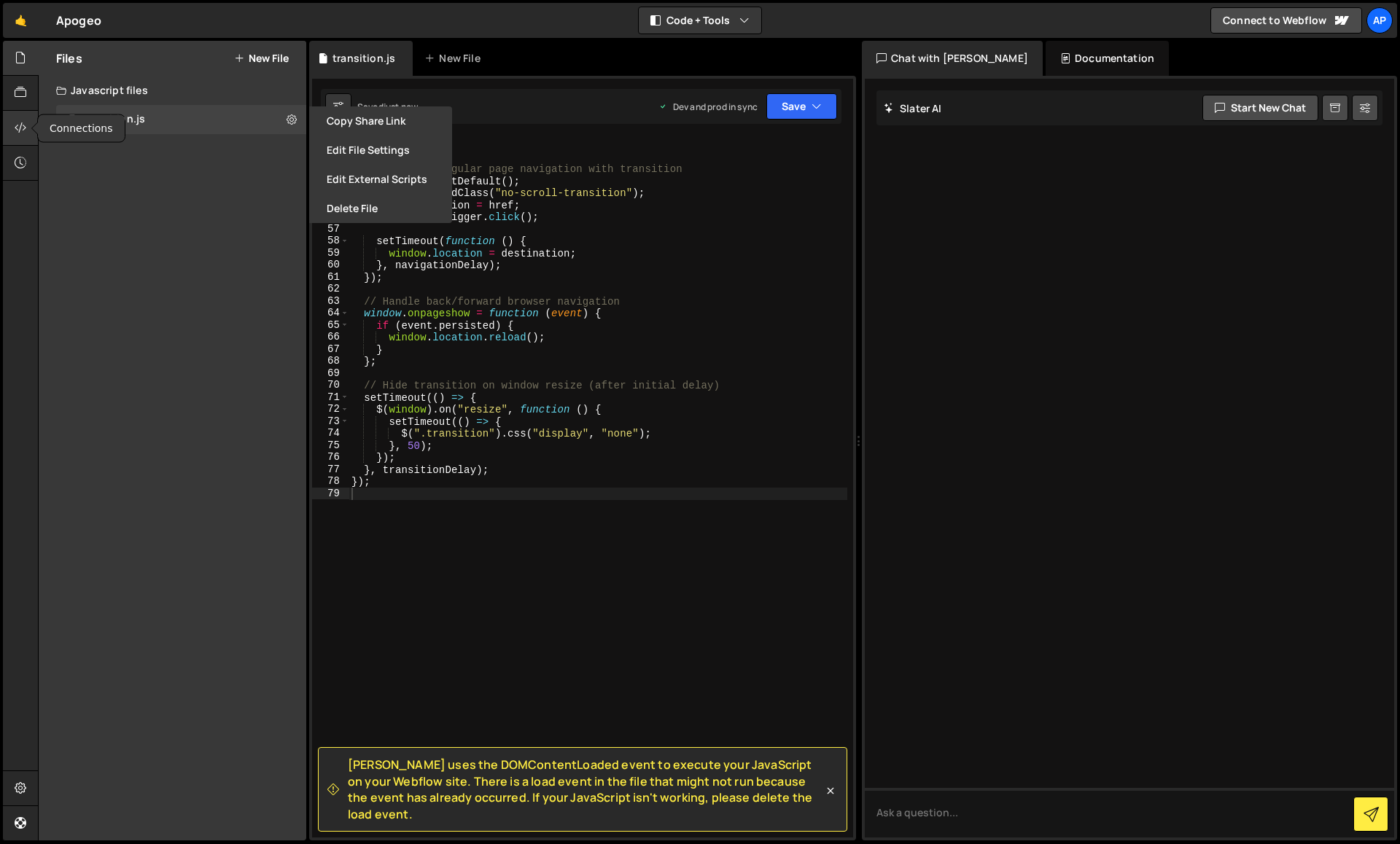
click at [17, 121] on icon at bounding box center [20, 127] width 12 height 16
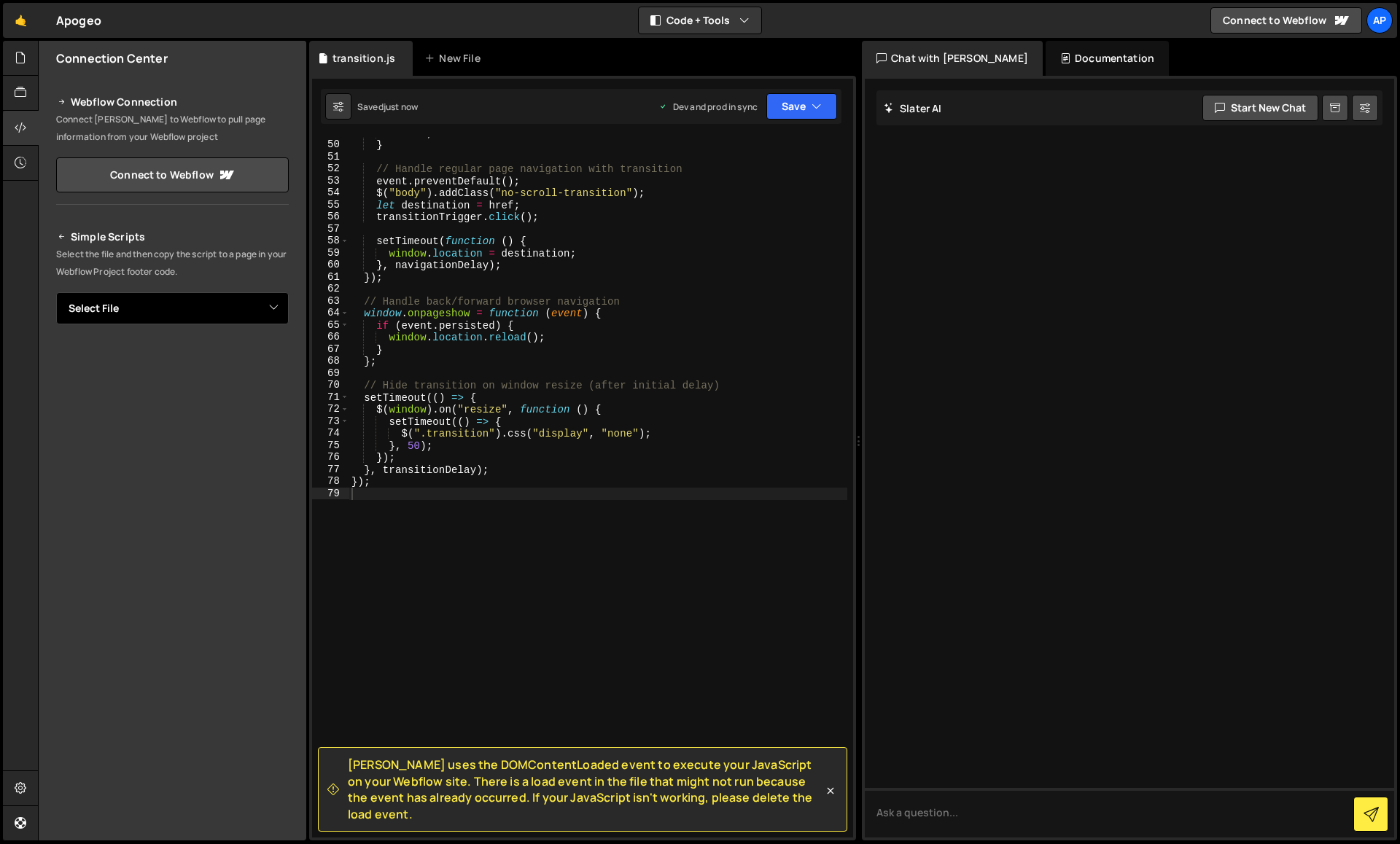
click at [200, 301] on select "Select File transition.js" at bounding box center [173, 309] width 233 height 32
select select "46666"
click at [56, 293] on select "Select File transition.js" at bounding box center [173, 309] width 233 height 32
click at [280, 352] on button "Button group with nested dropdown" at bounding box center [278, 358] width 20 height 31
click at [254, 402] on link "Copy Production js" at bounding box center [227, 406] width 121 height 20
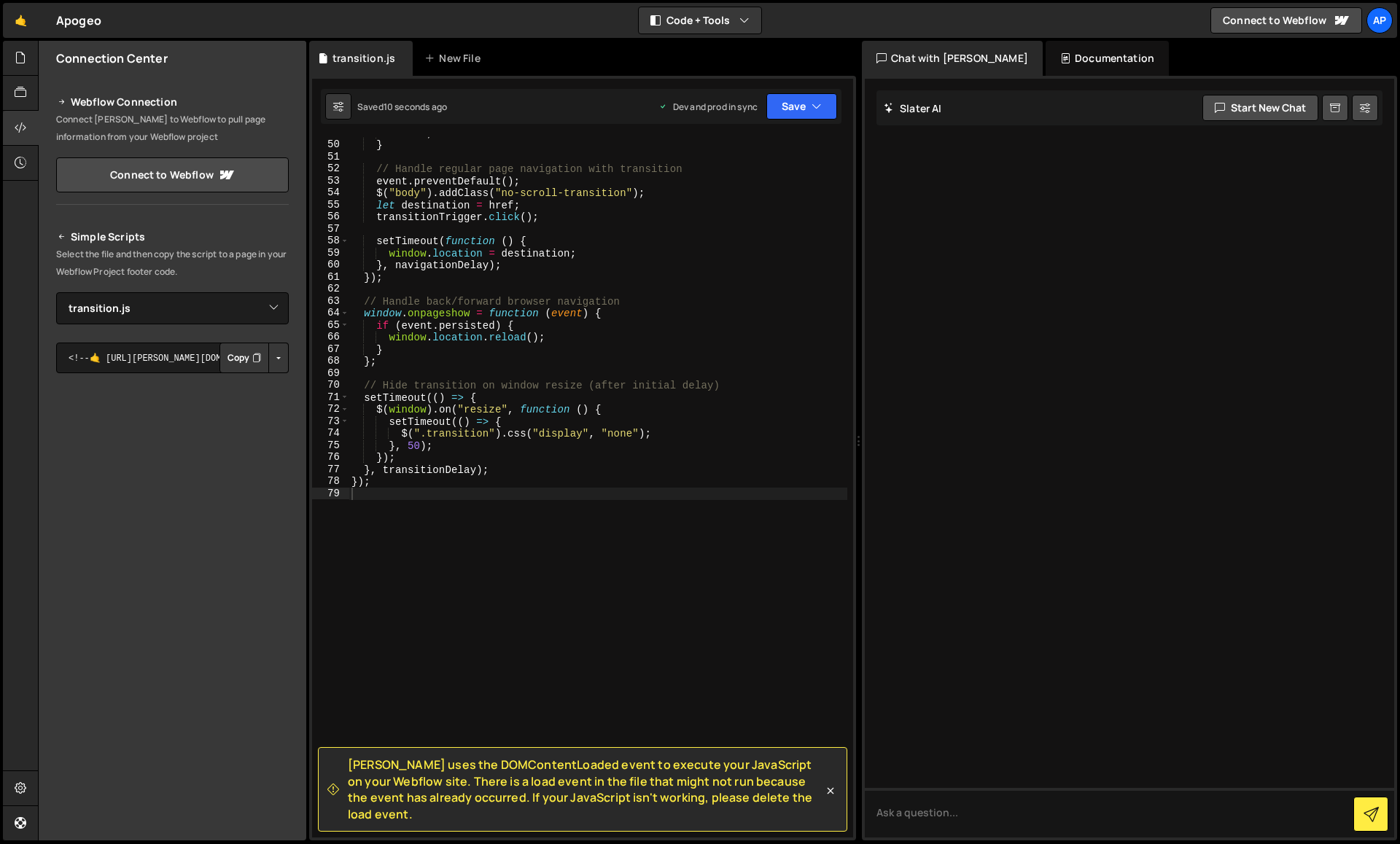
click at [245, 361] on button "Copy" at bounding box center [244, 358] width 49 height 31
click at [285, 356] on button "Button group with nested dropdown" at bounding box center [278, 358] width 20 height 31
click at [248, 410] on link "Copy Production js" at bounding box center [227, 406] width 121 height 20
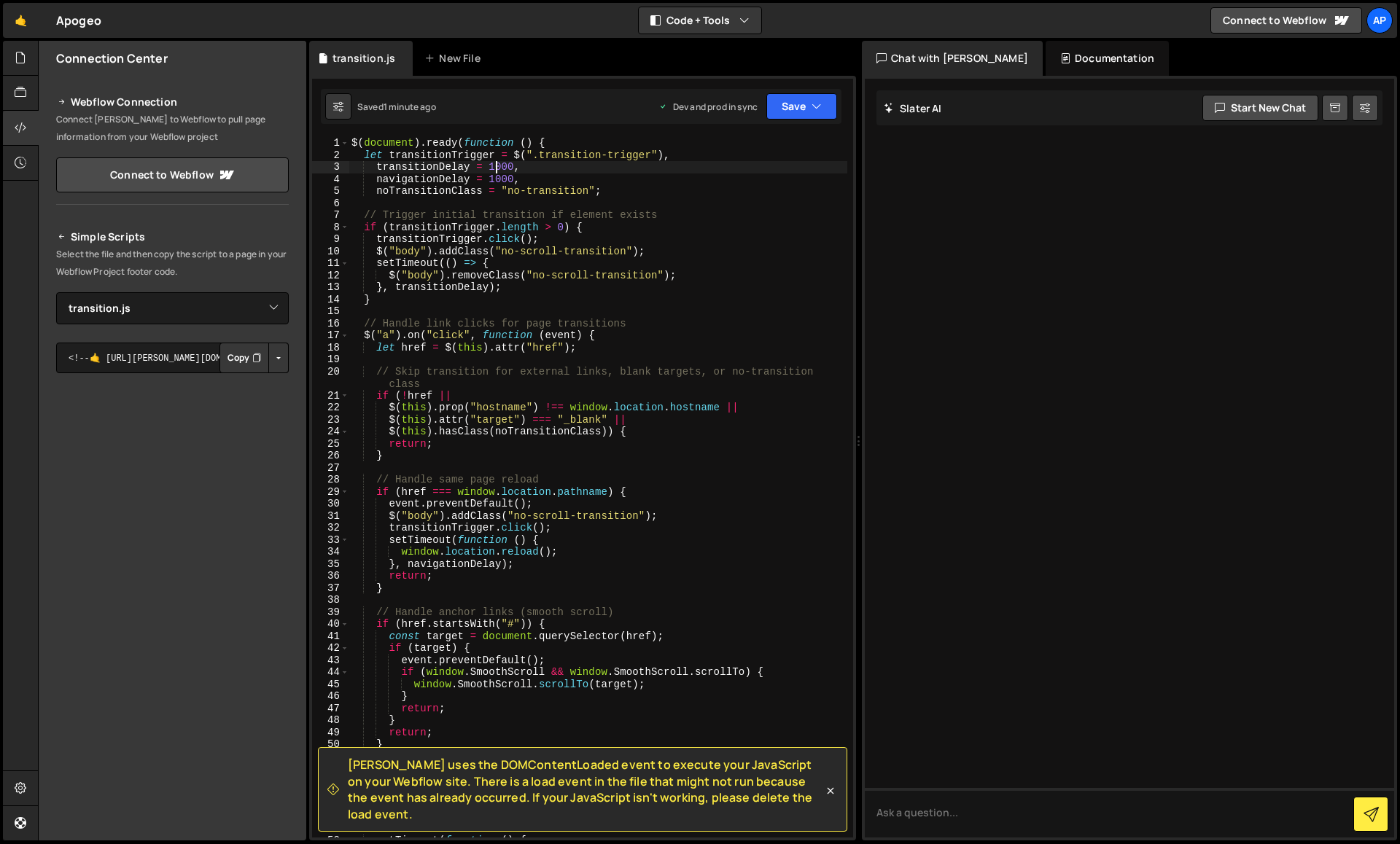
click at [498, 168] on div "$ ( document ) . ready ( function ( ) { let transitionTrigger = $ ( ".transitio…" at bounding box center [597, 499] width 499 height 725
type textarea "navigationDelay = 1500,"
click at [822, 99] on button "Save" at bounding box center [802, 106] width 71 height 26
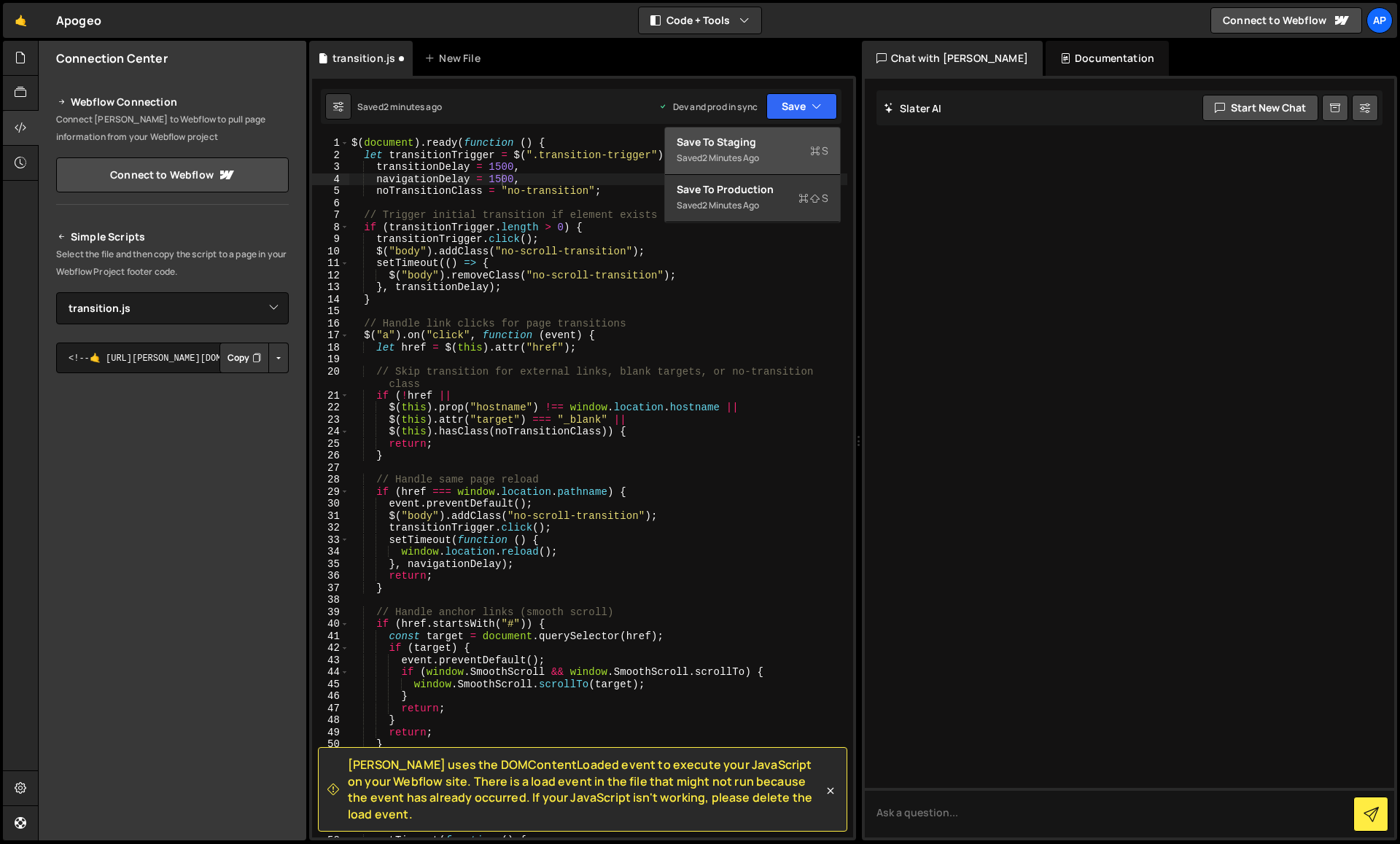
click at [785, 151] on div "Saved 2 minutes ago" at bounding box center [752, 158] width 152 height 18
